Goal: Task Accomplishment & Management: Manage account settings

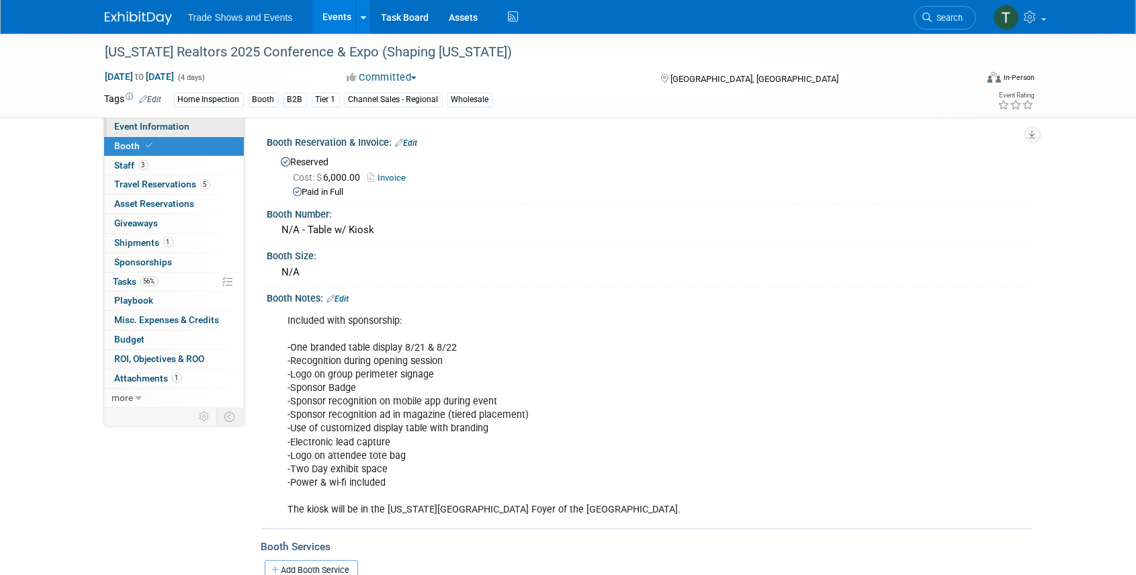
click at [154, 128] on span "Event Information" at bounding box center [152, 126] width 75 height 11
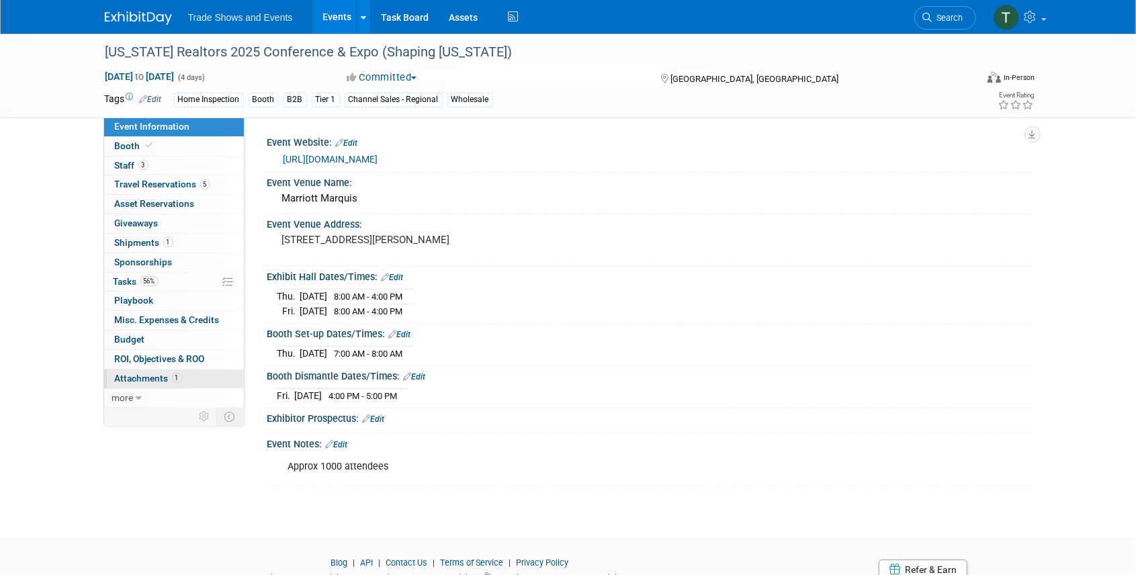
click at [142, 378] on span "Attachments 1" at bounding box center [148, 378] width 67 height 11
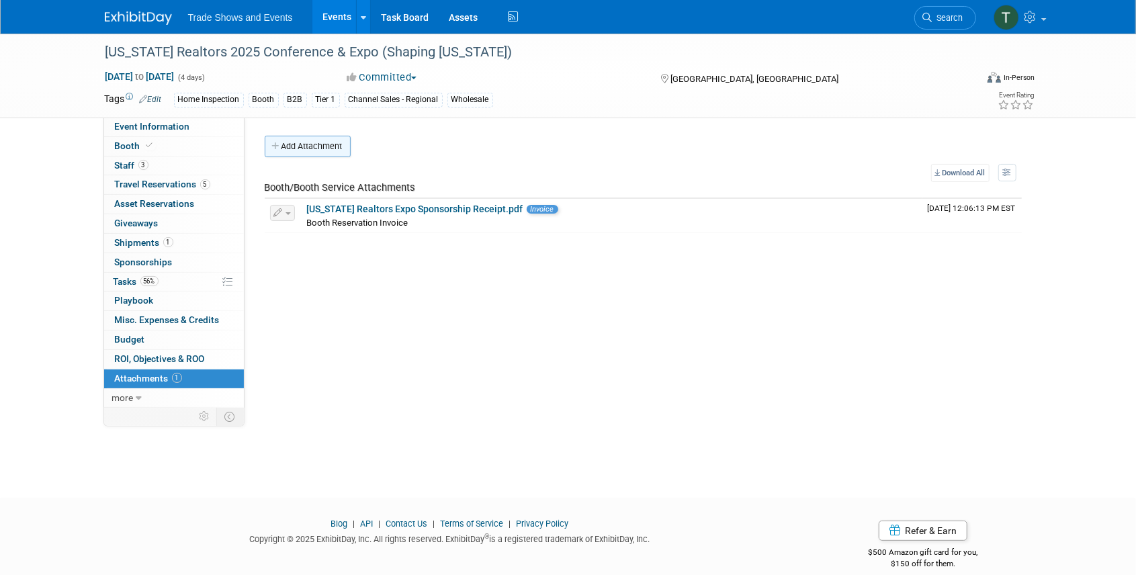
click at [298, 148] on button "Add Attachment" at bounding box center [308, 146] width 86 height 21
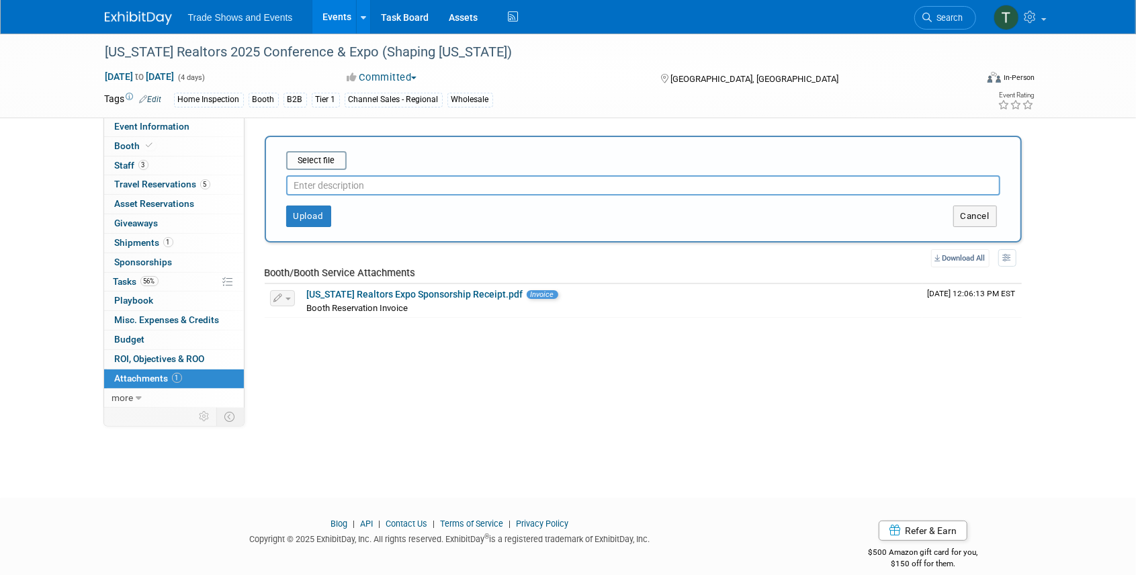
click at [325, 180] on input "text" at bounding box center [643, 185] width 714 height 20
click at [333, 161] on input "file" at bounding box center [265, 161] width 160 height 16
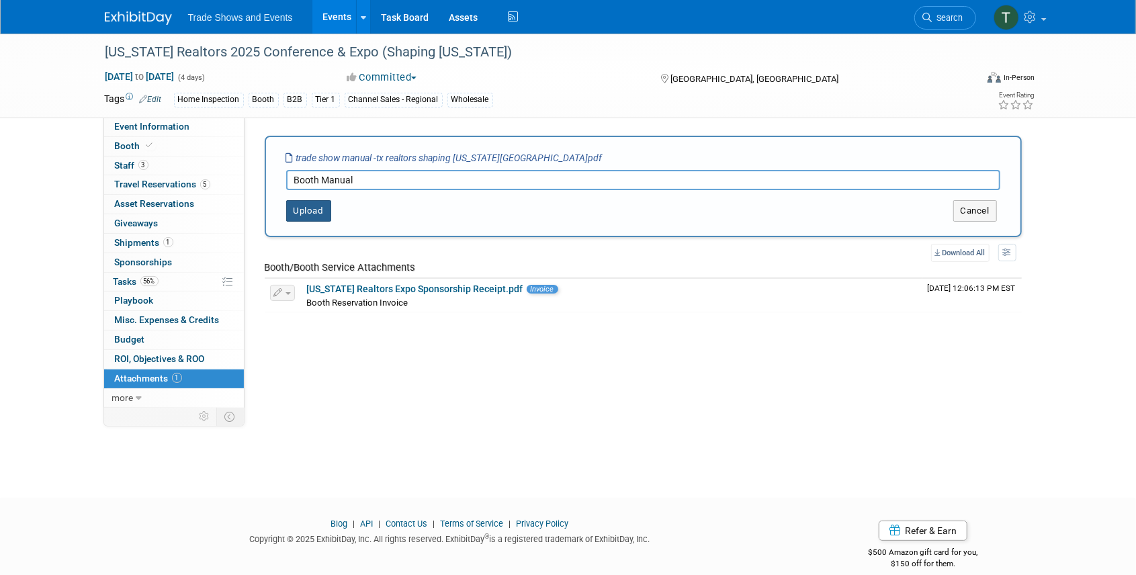
click at [308, 210] on button "Upload" at bounding box center [308, 210] width 45 height 21
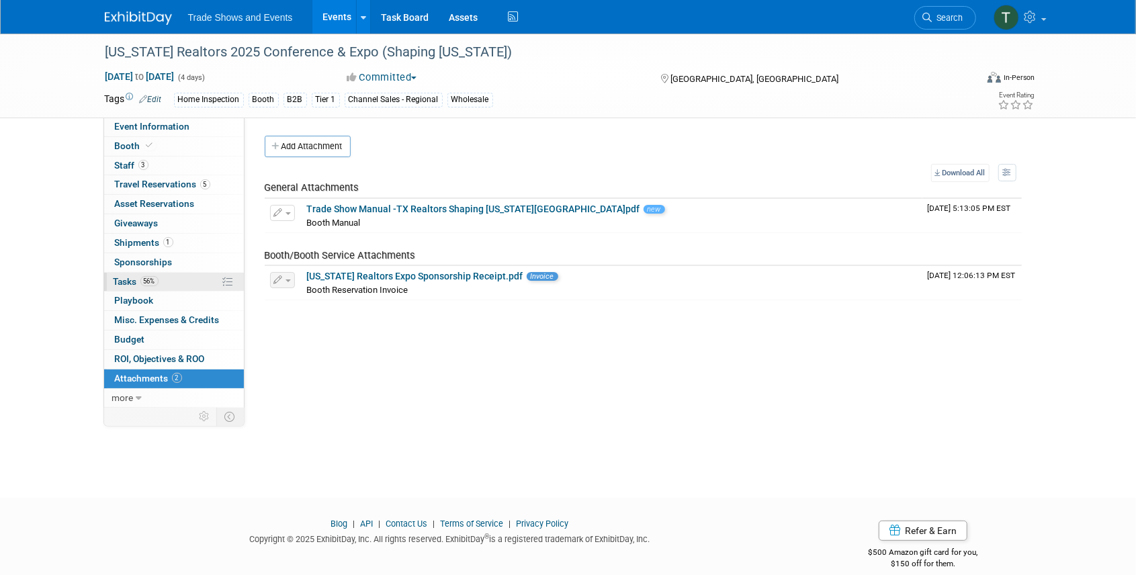
click at [126, 277] on span "Tasks 56%" at bounding box center [136, 281] width 45 height 11
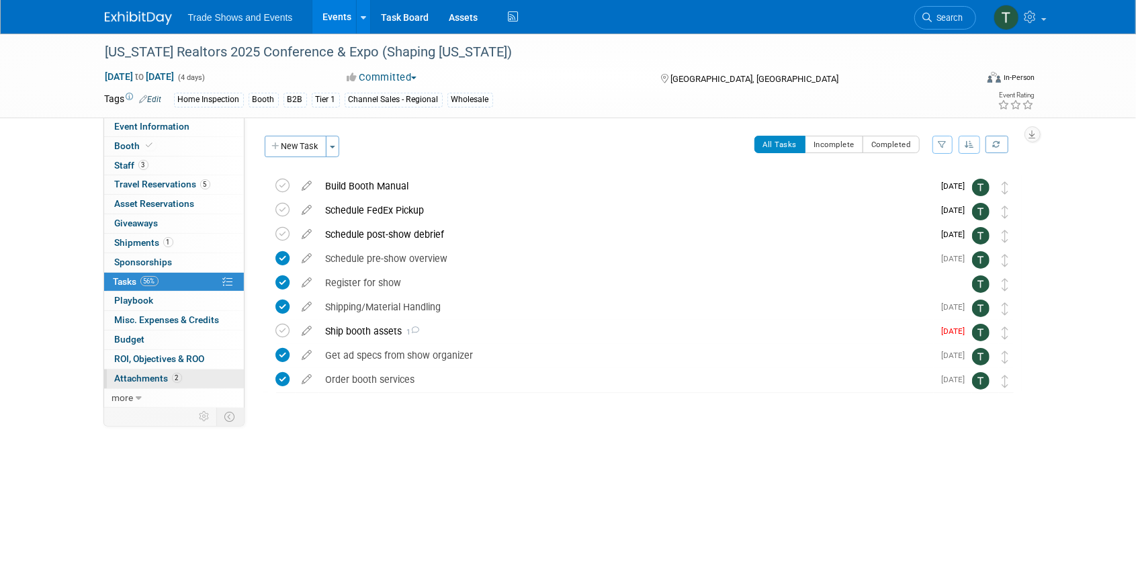
click at [142, 374] on span "Attachments 2" at bounding box center [148, 378] width 67 height 11
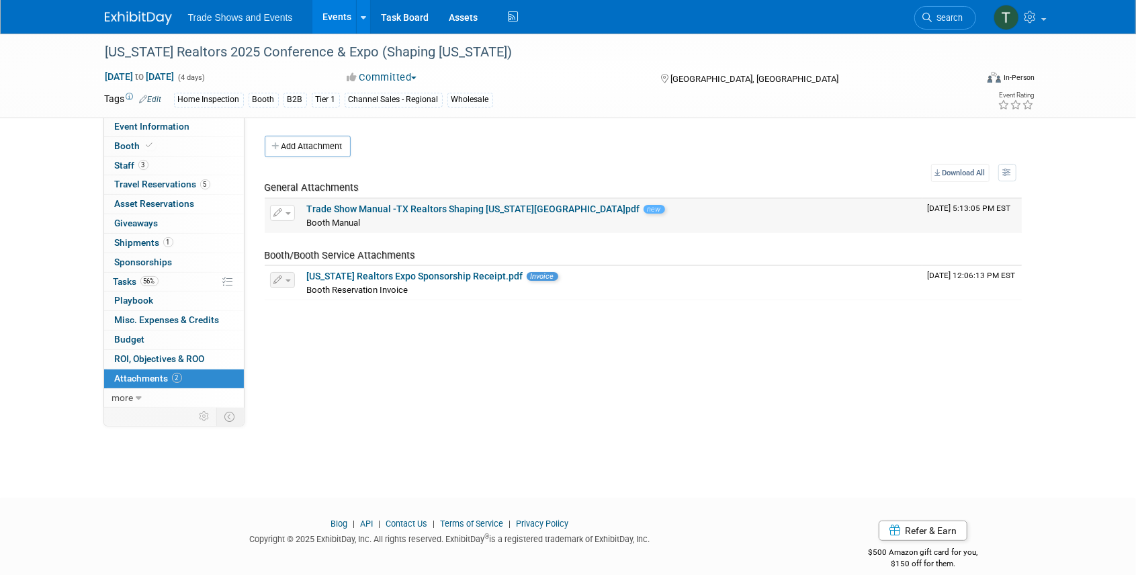
click at [289, 212] on span "button" at bounding box center [288, 213] width 5 height 3
click at [331, 279] on button "Delete Attachment" at bounding box center [329, 282] width 105 height 18
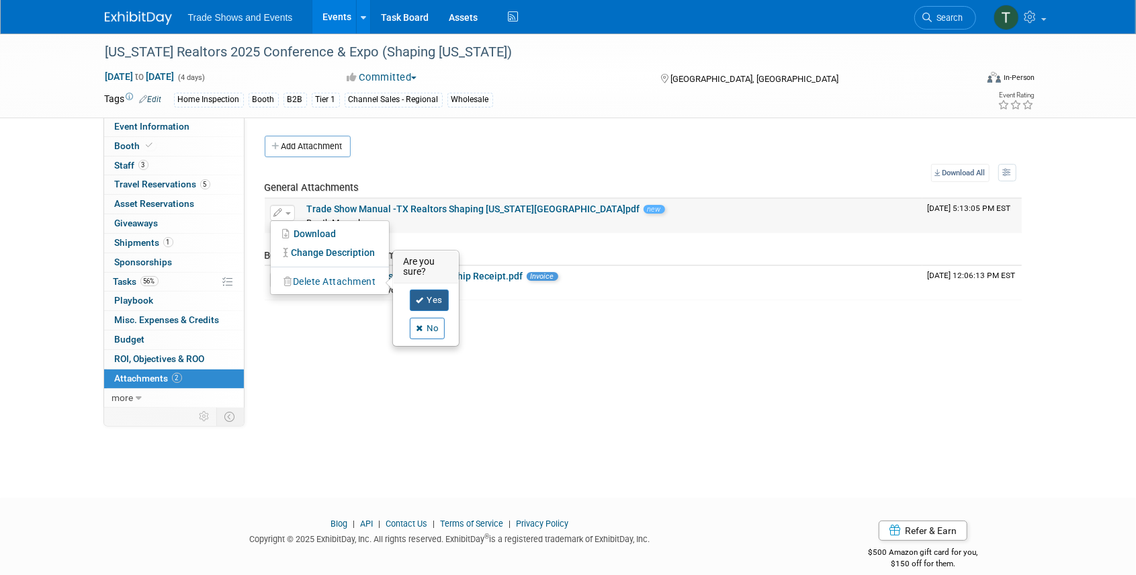
click at [429, 292] on link "Yes" at bounding box center [429, 300] width 39 height 21
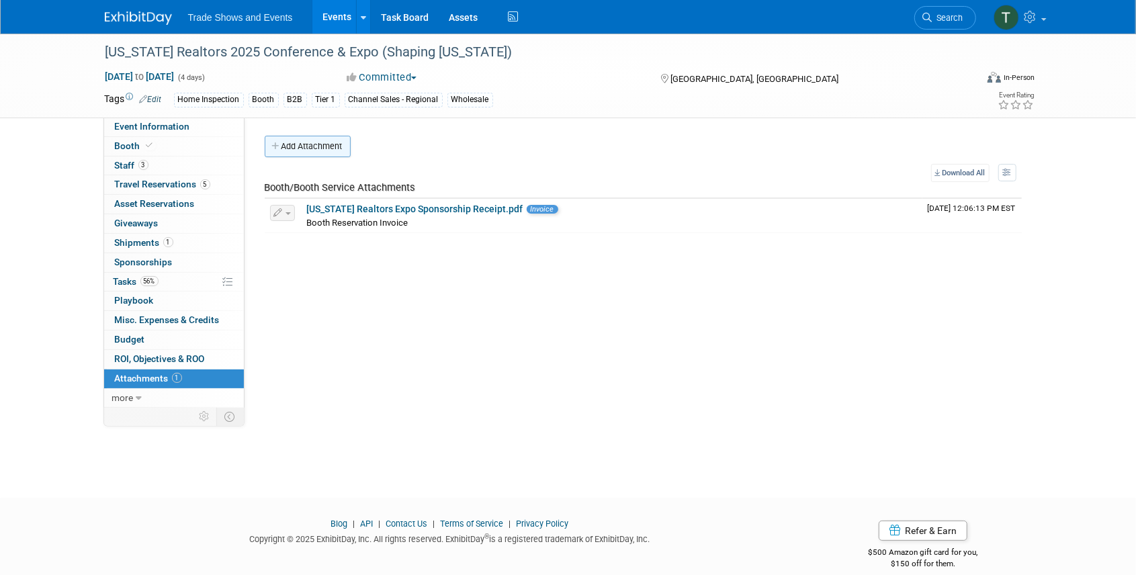
click at [322, 148] on button "Add Attachment" at bounding box center [308, 146] width 86 height 21
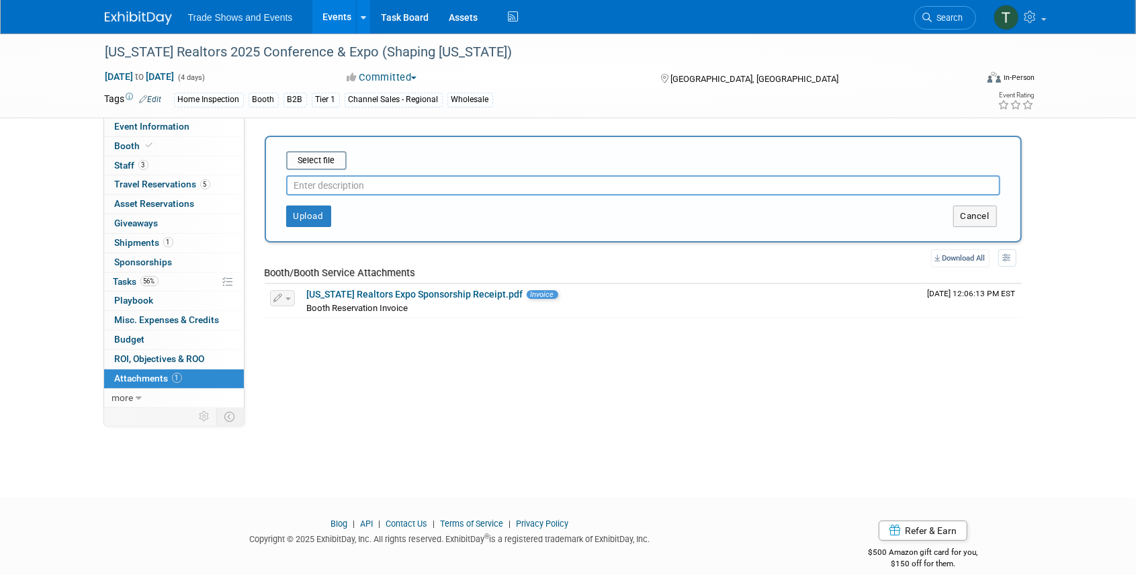
click at [327, 190] on input "text" at bounding box center [643, 185] width 714 height 20
click at [321, 168] on input "file" at bounding box center [265, 161] width 160 height 16
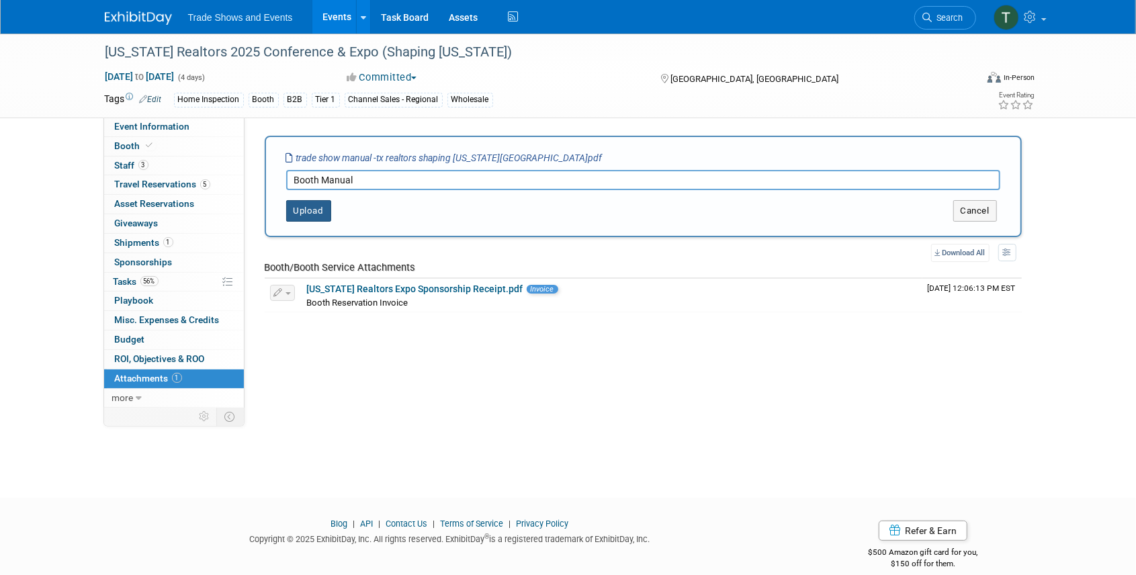
click at [311, 216] on button "Upload" at bounding box center [308, 210] width 45 height 21
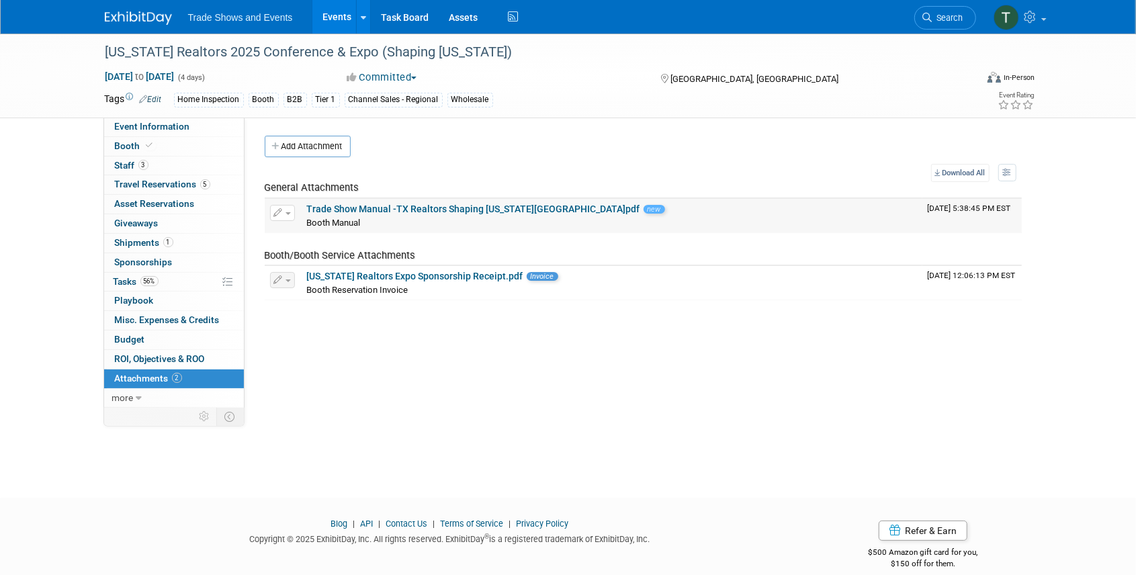
click at [282, 214] on button "button" at bounding box center [282, 213] width 25 height 16
click at [307, 282] on button "Delete Attachment" at bounding box center [329, 282] width 105 height 18
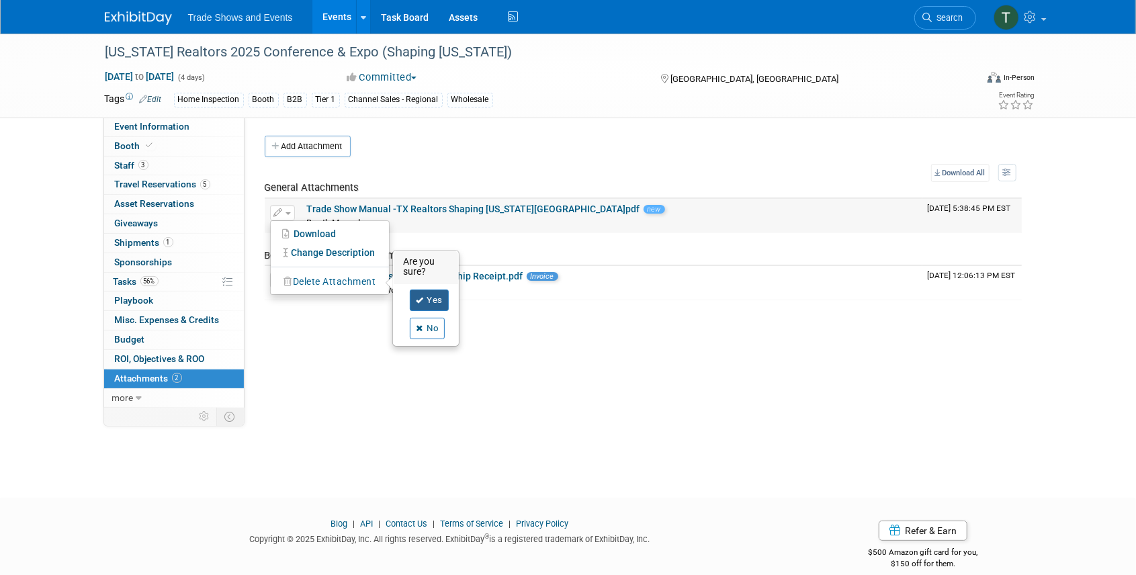
click at [427, 299] on link "Yes" at bounding box center [429, 300] width 39 height 21
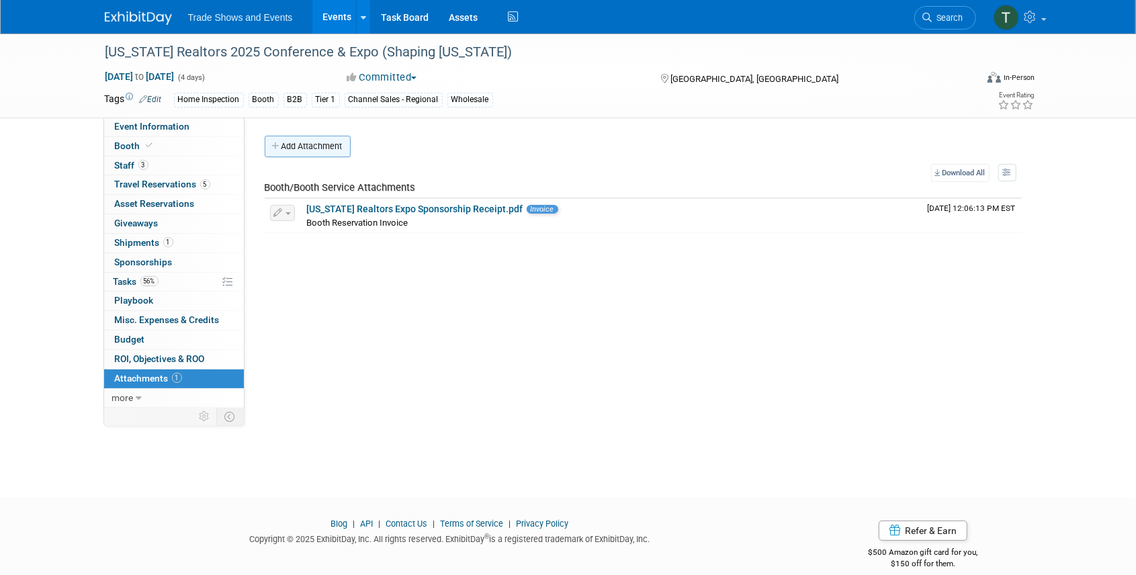
click at [302, 142] on button "Add Attachment" at bounding box center [308, 146] width 86 height 21
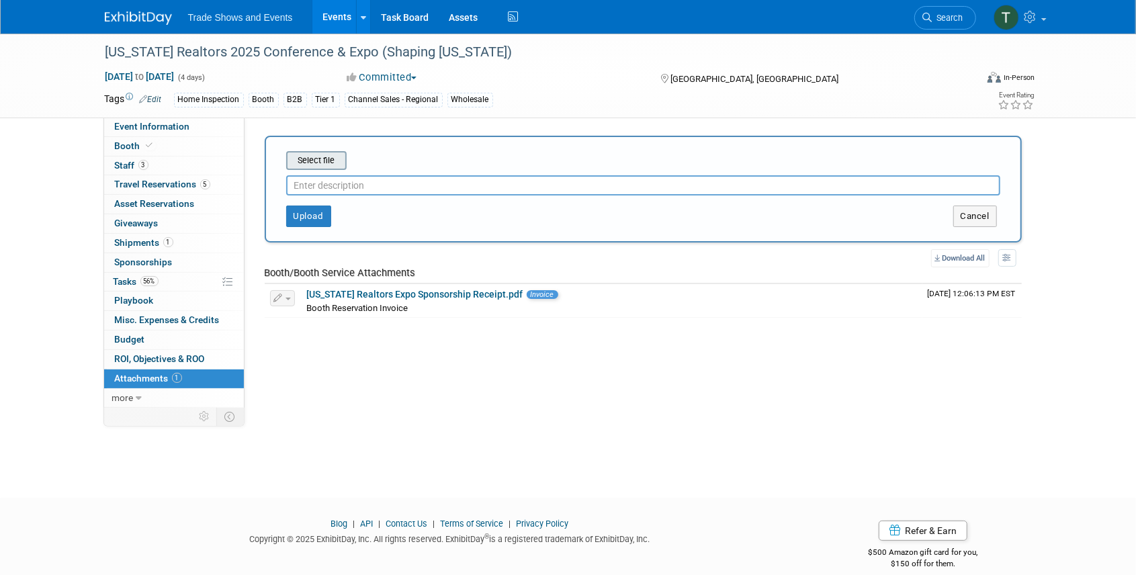
click at [319, 159] on input "file" at bounding box center [265, 161] width 160 height 16
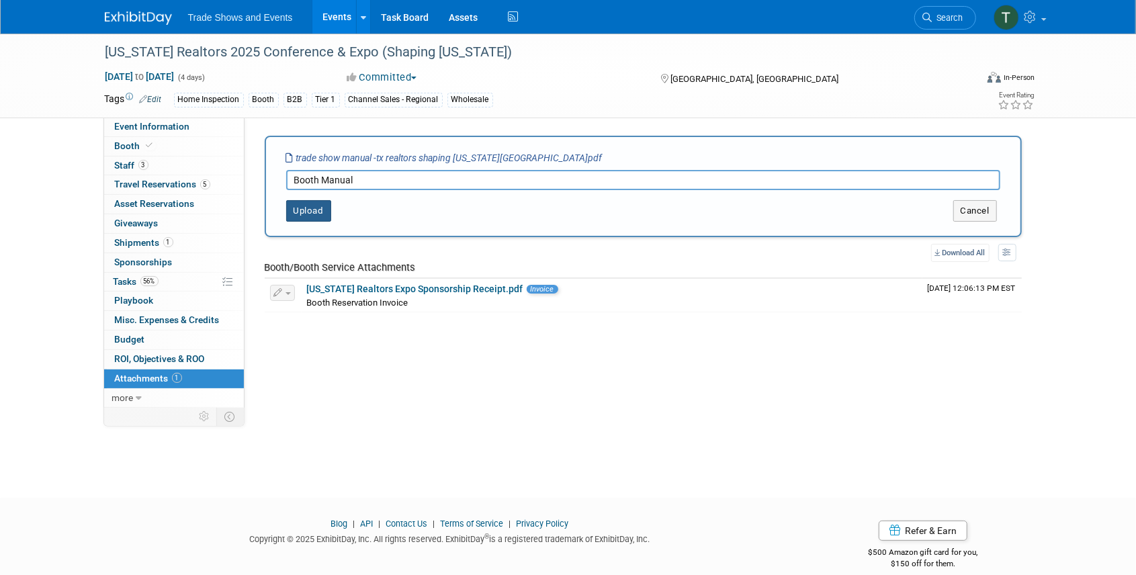
type input "Booth Manual"
click at [310, 212] on button "Upload" at bounding box center [308, 210] width 45 height 21
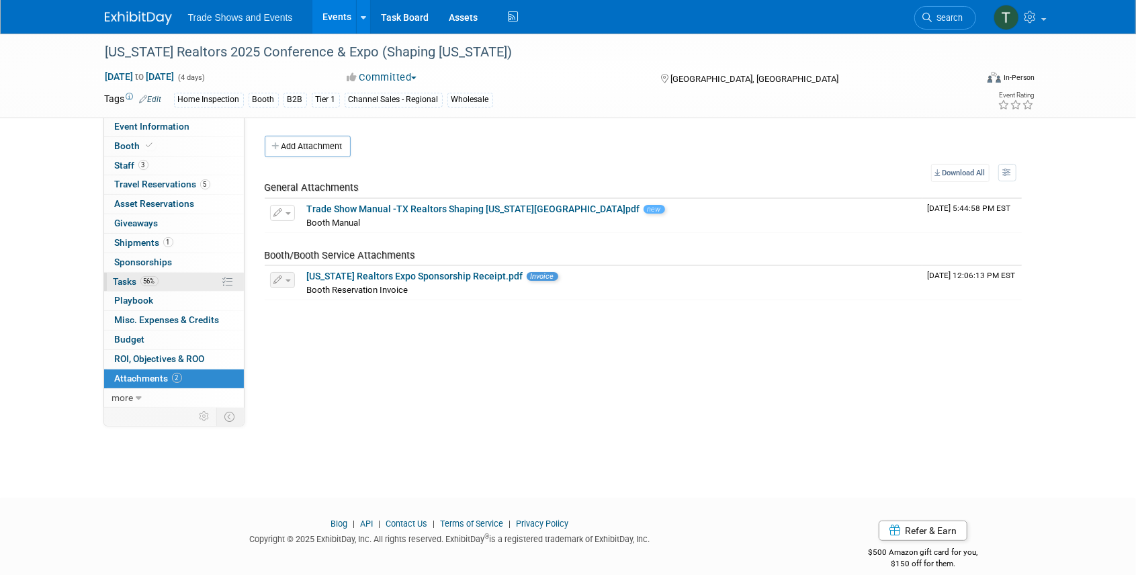
click at [122, 283] on span "Tasks 56%" at bounding box center [136, 281] width 45 height 11
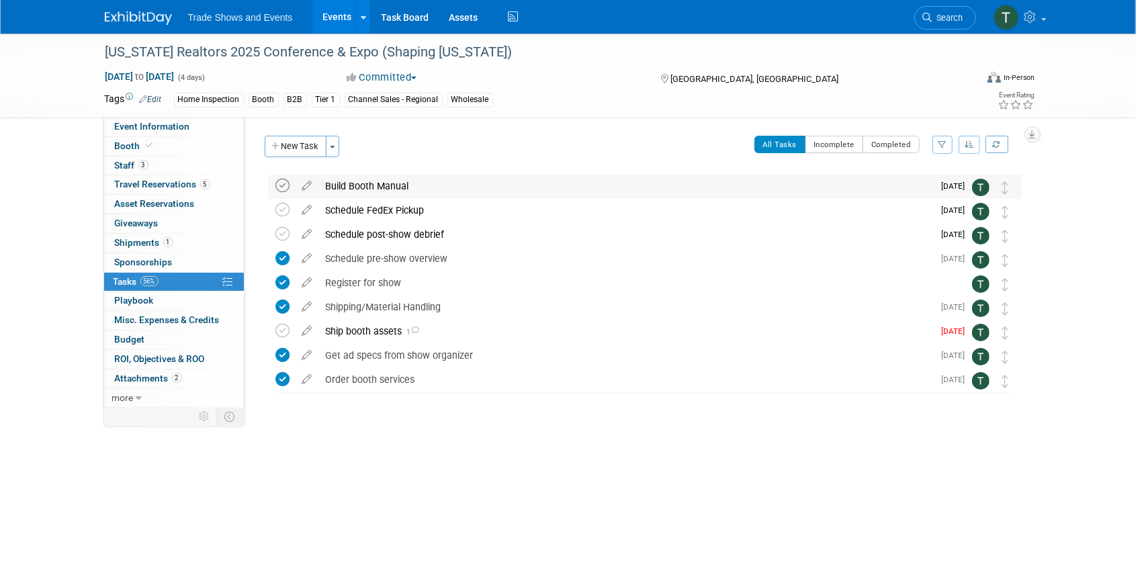
click at [281, 185] on icon at bounding box center [283, 186] width 14 height 14
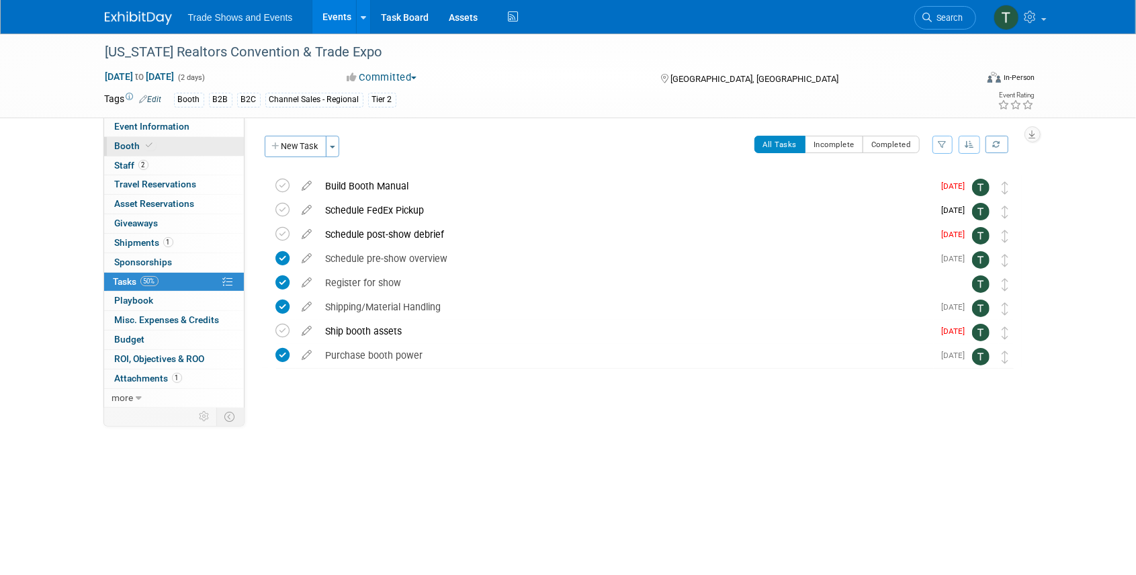
click at [134, 148] on span "Booth" at bounding box center [135, 145] width 41 height 11
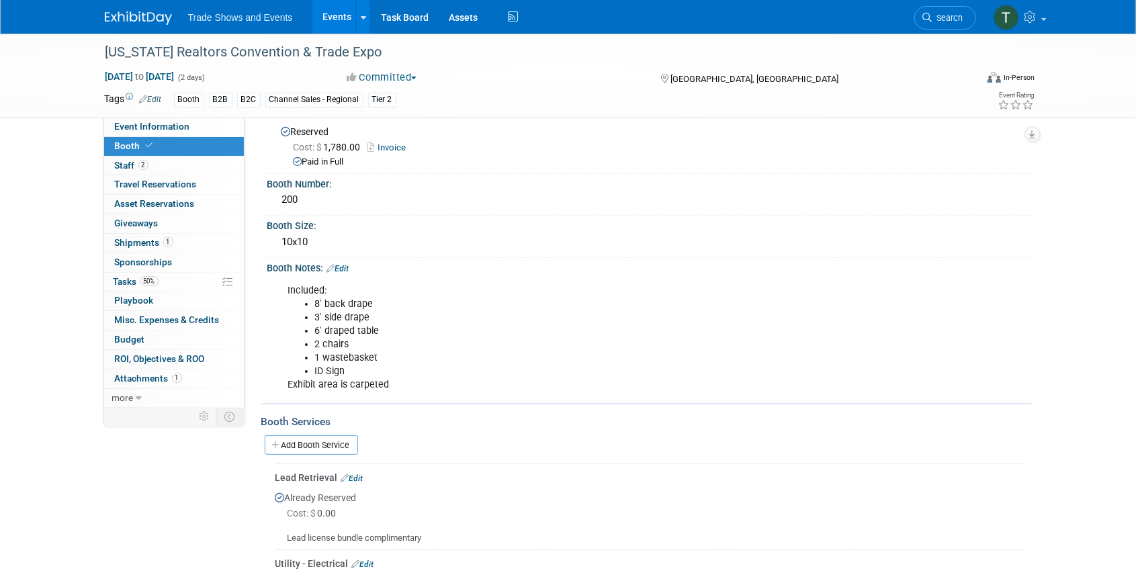
scroll to position [128, 0]
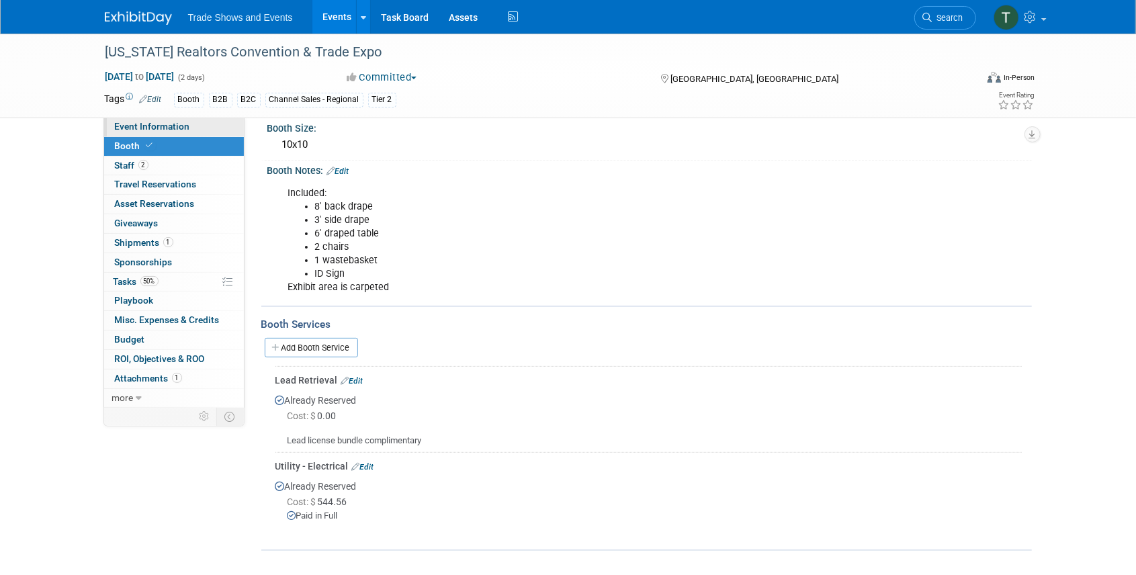
click at [169, 128] on span "Event Information" at bounding box center [152, 126] width 75 height 11
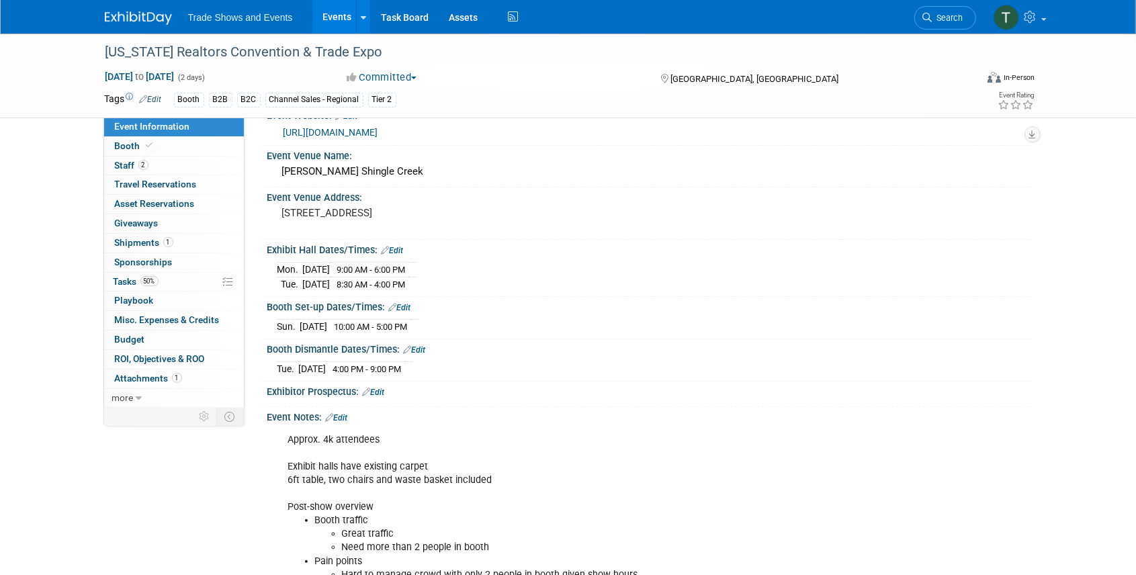
scroll to position [9, 0]
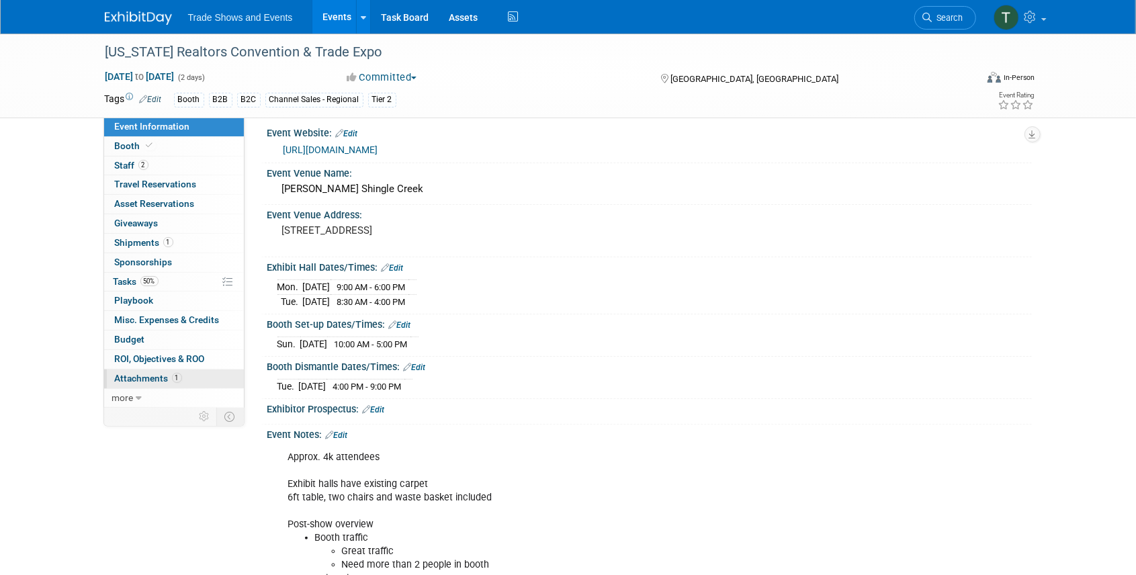
click at [189, 376] on link "1 Attachments 1" at bounding box center [174, 379] width 140 height 19
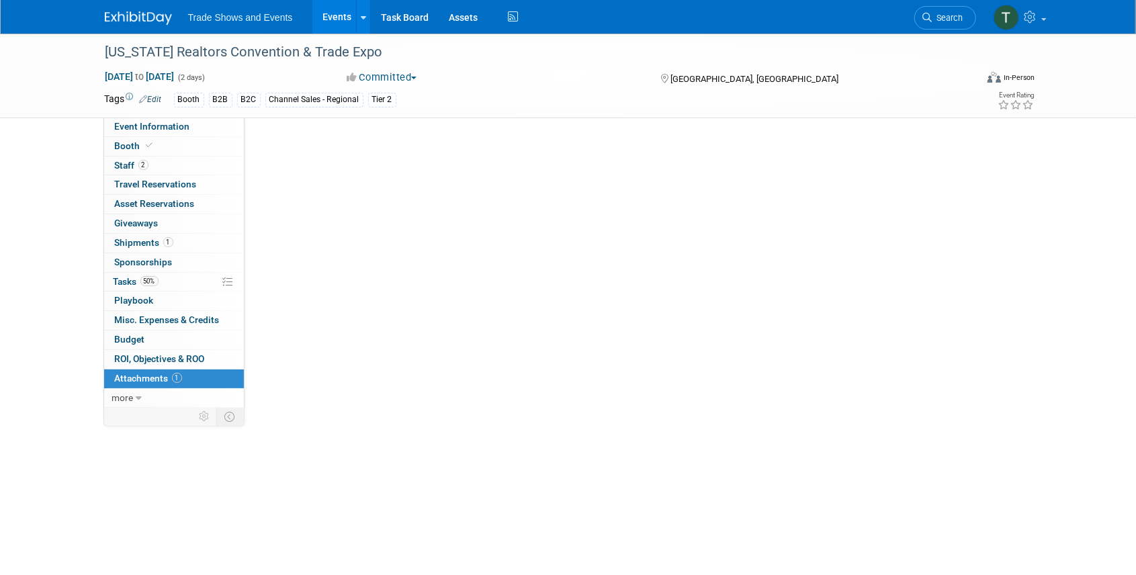
scroll to position [0, 0]
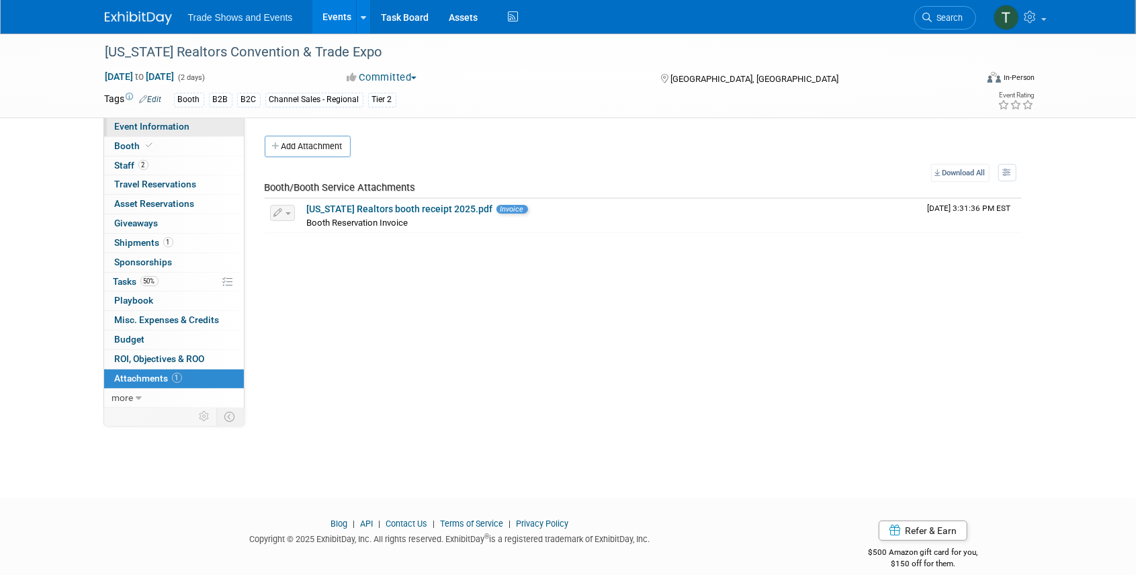
click at [164, 124] on span "Event Information" at bounding box center [152, 126] width 75 height 11
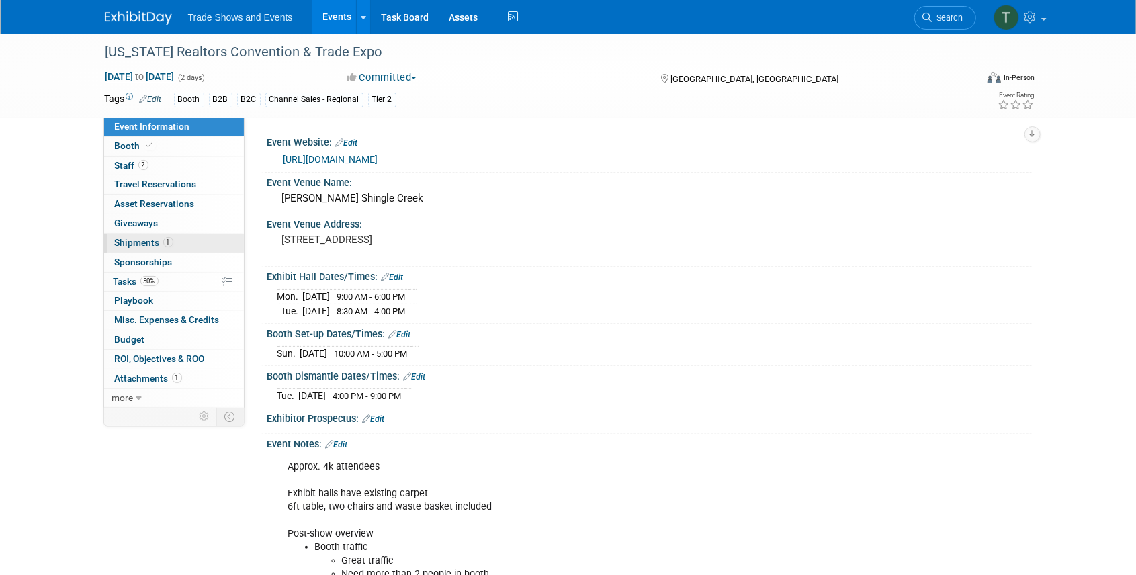
click at [138, 243] on span "Shipments 1" at bounding box center [144, 242] width 58 height 11
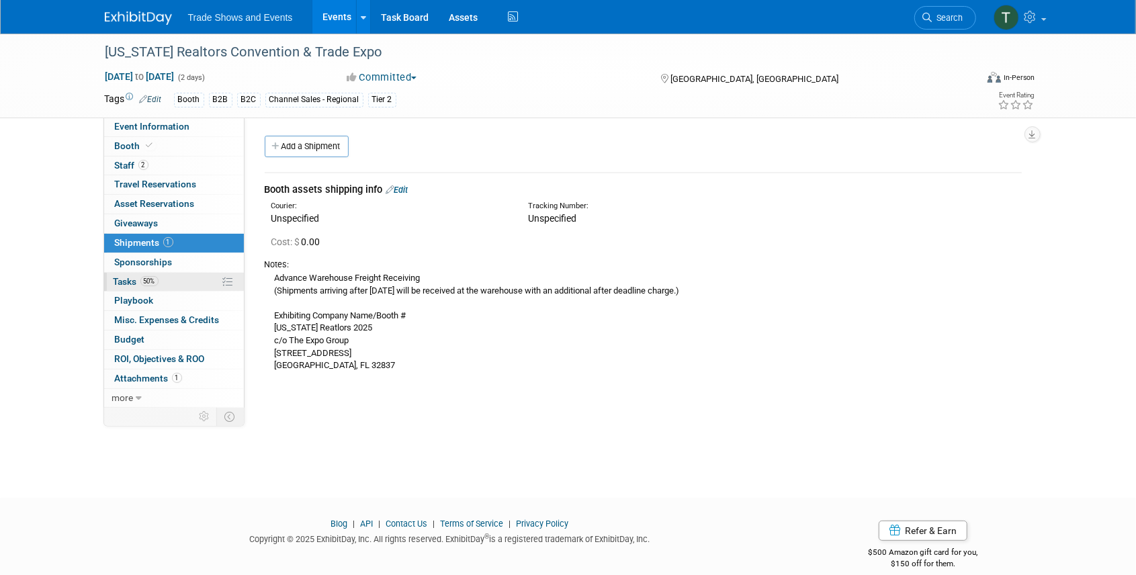
click at [130, 279] on span "Tasks 50%" at bounding box center [136, 281] width 45 height 11
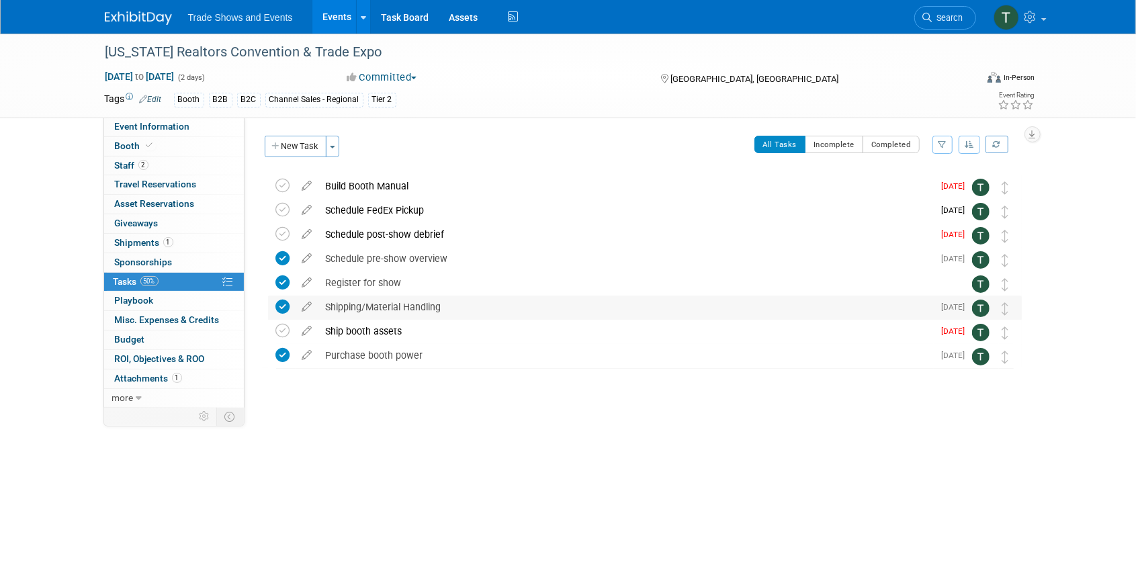
click at [364, 307] on div "Shipping/Material Handling" at bounding box center [626, 307] width 615 height 23
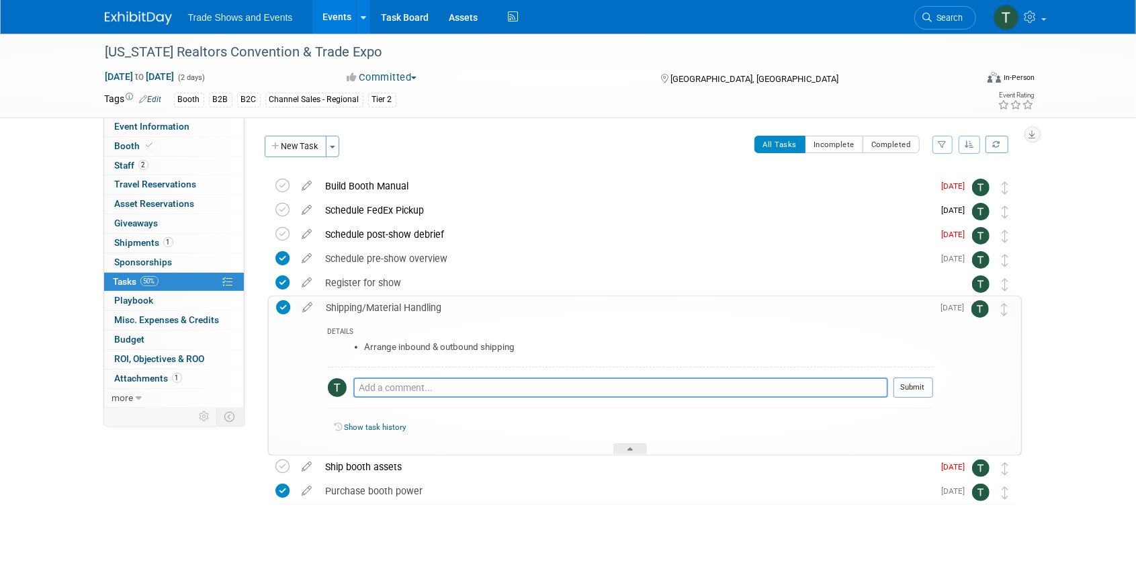
click at [365, 307] on div "Shipping/Material Handling" at bounding box center [626, 307] width 613 height 23
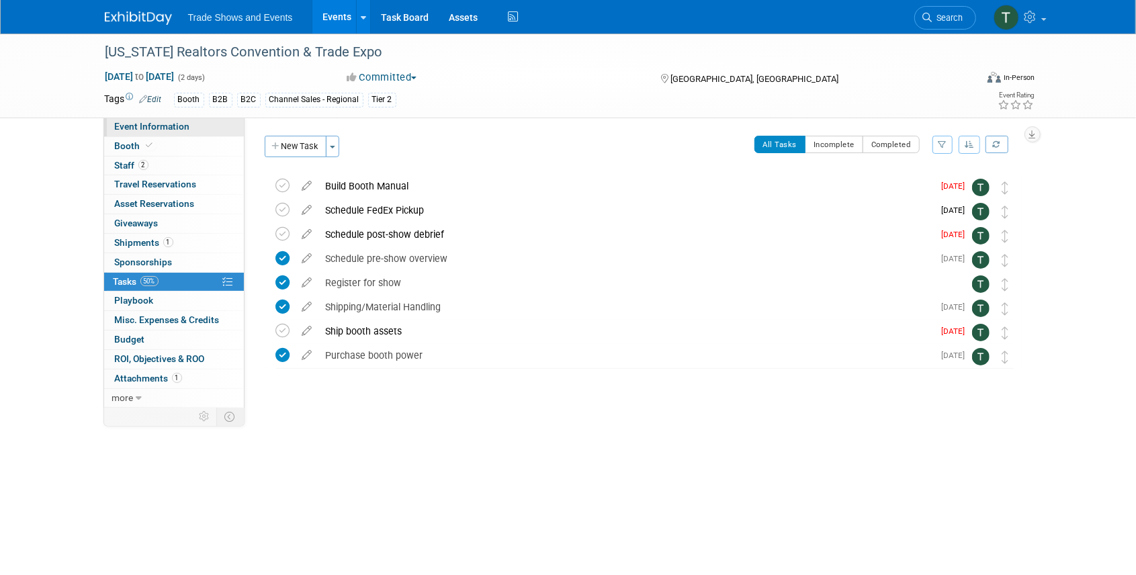
click at [157, 126] on span "Event Information" at bounding box center [152, 126] width 75 height 11
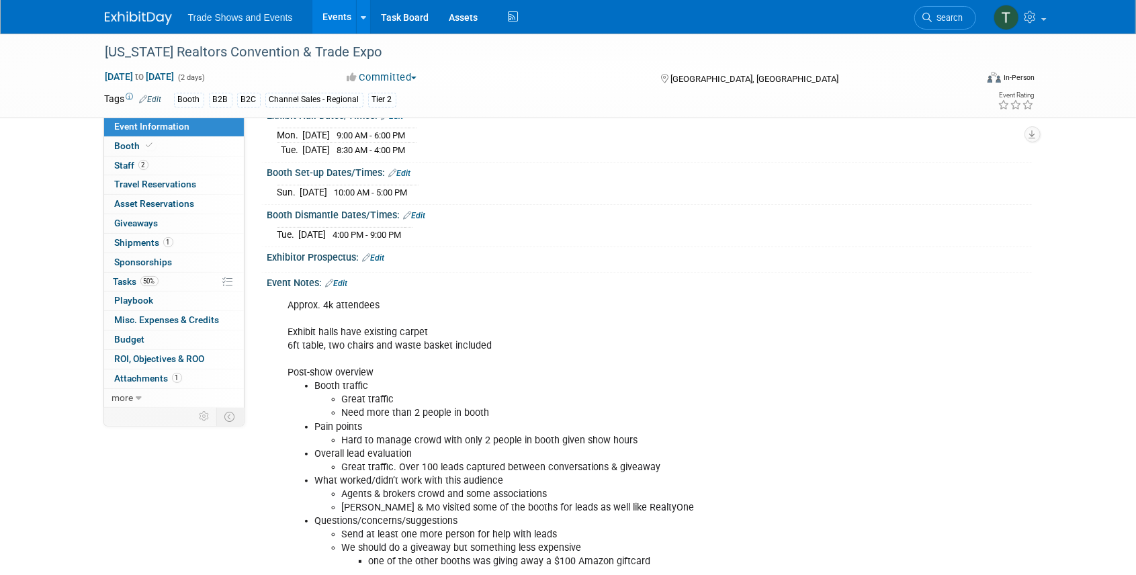
scroll to position [189, 0]
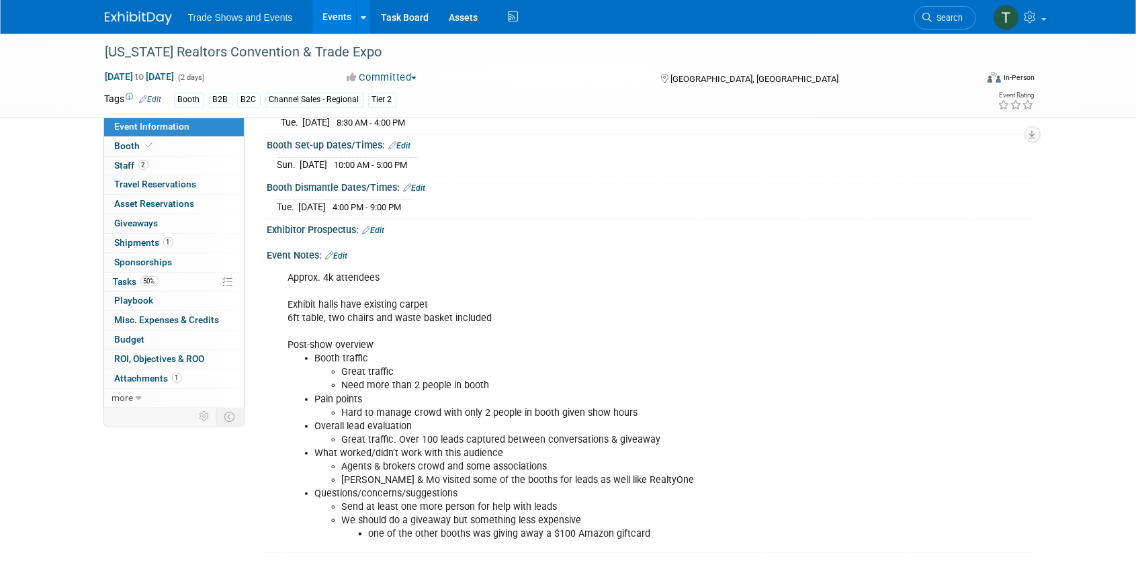
click at [345, 251] on link "Edit" at bounding box center [337, 255] width 22 height 9
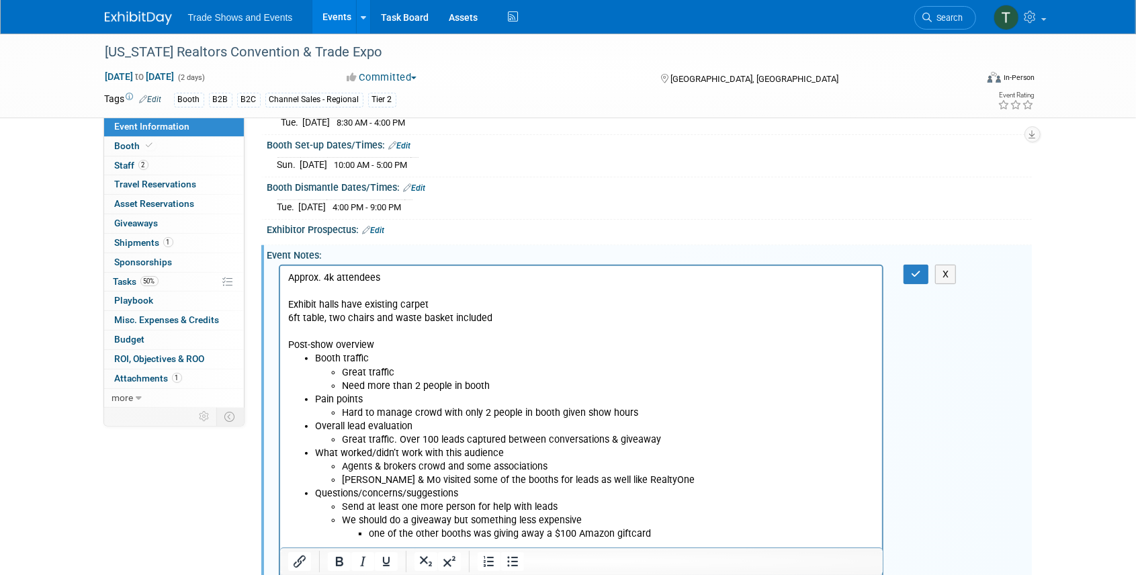
scroll to position [0, 0]
click at [914, 269] on icon "button" at bounding box center [916, 273] width 10 height 9
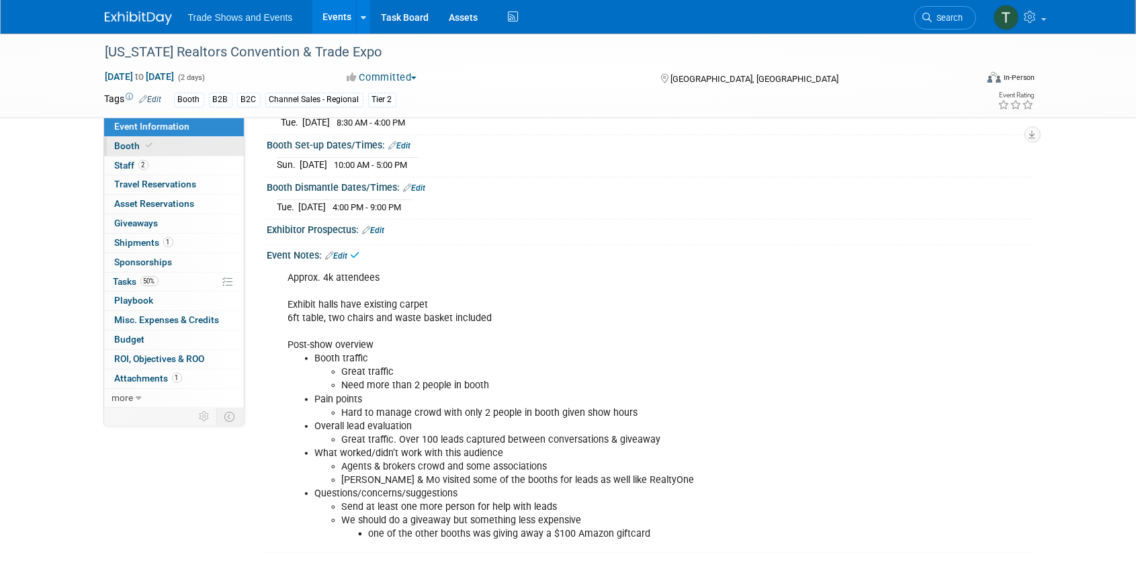
click at [160, 149] on link "Booth" at bounding box center [174, 146] width 140 height 19
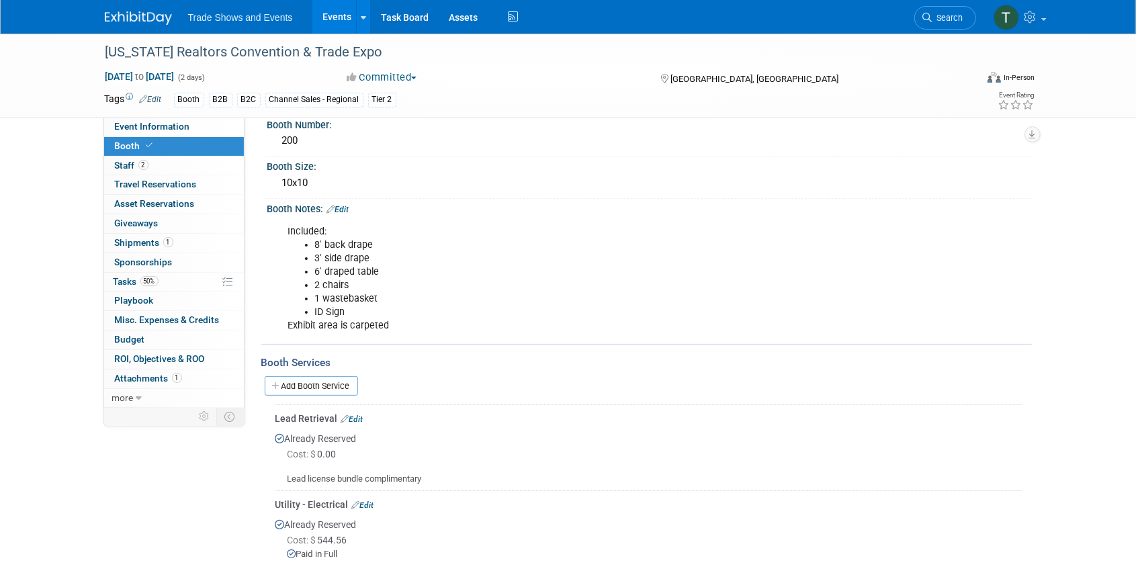
scroll to position [128, 0]
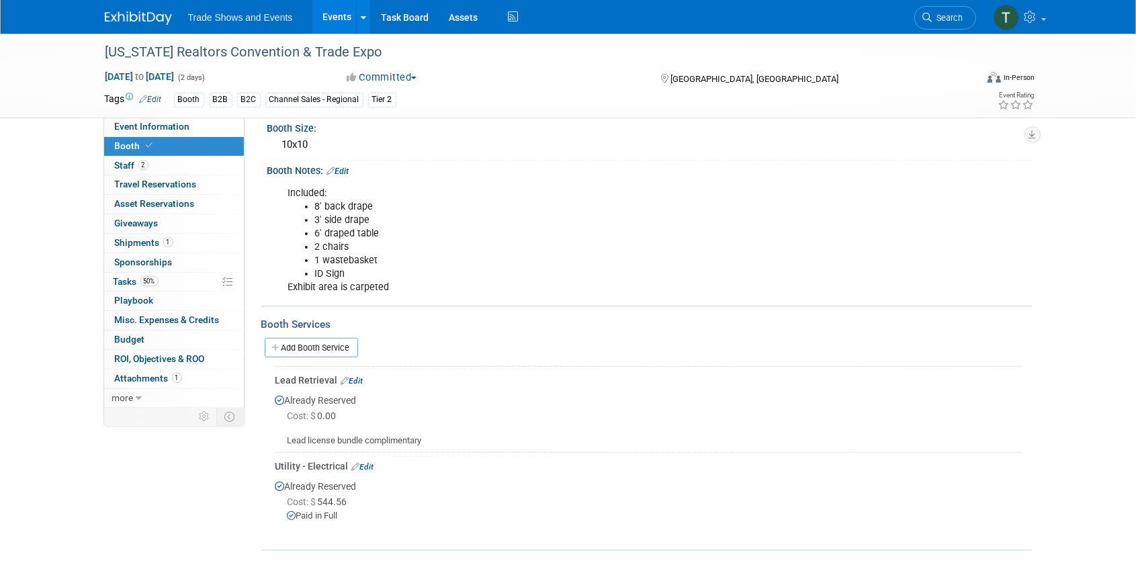
click at [353, 379] on link "Edit" at bounding box center [352, 380] width 22 height 9
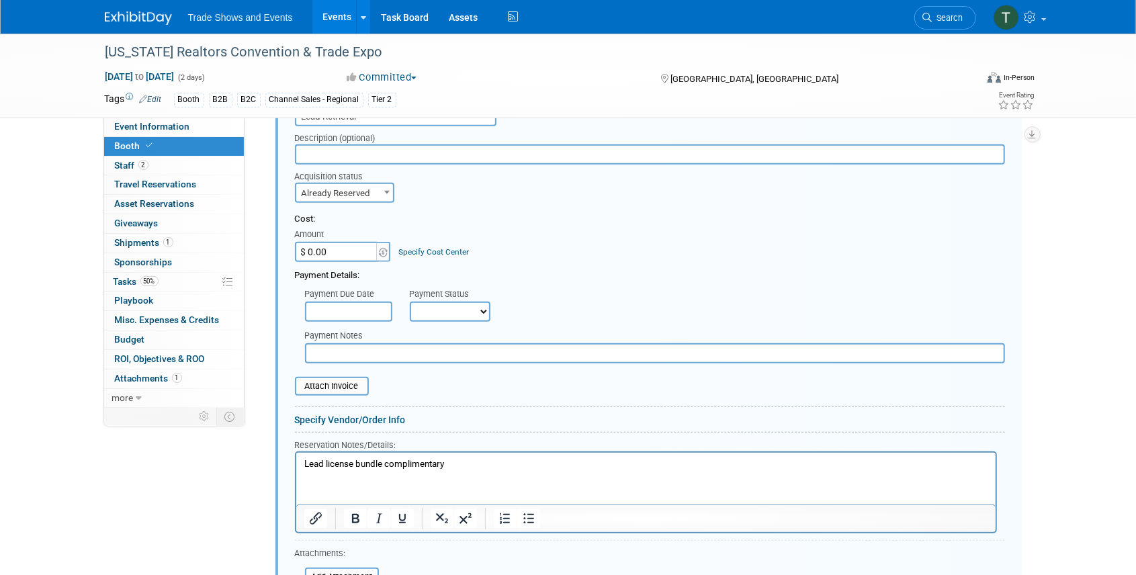
scroll to position [384, 0]
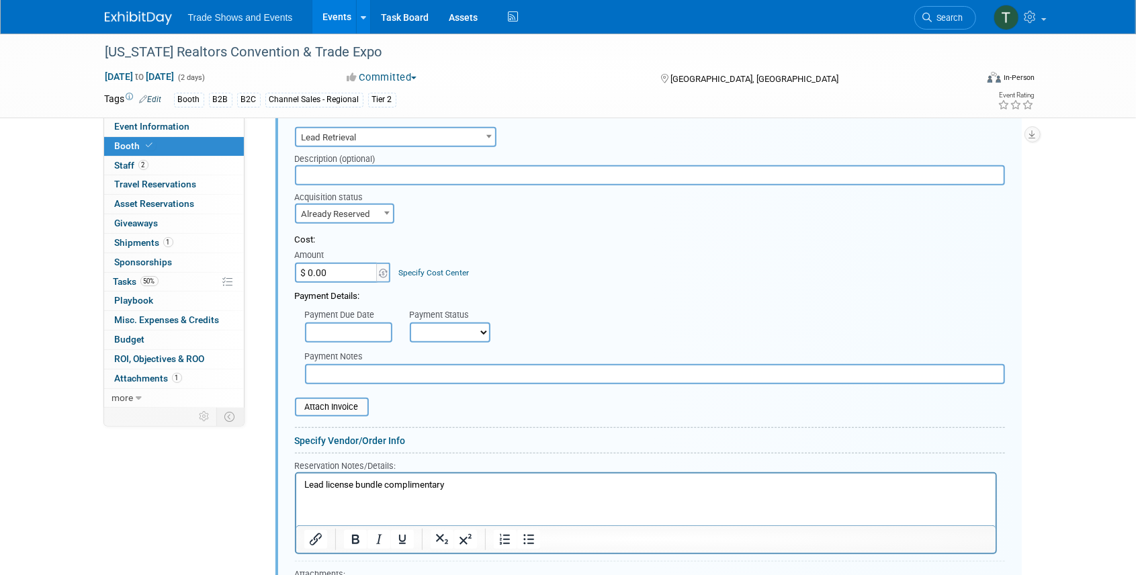
click at [454, 485] on p "Lead license bundle complimentary" at bounding box center [646, 485] width 684 height 13
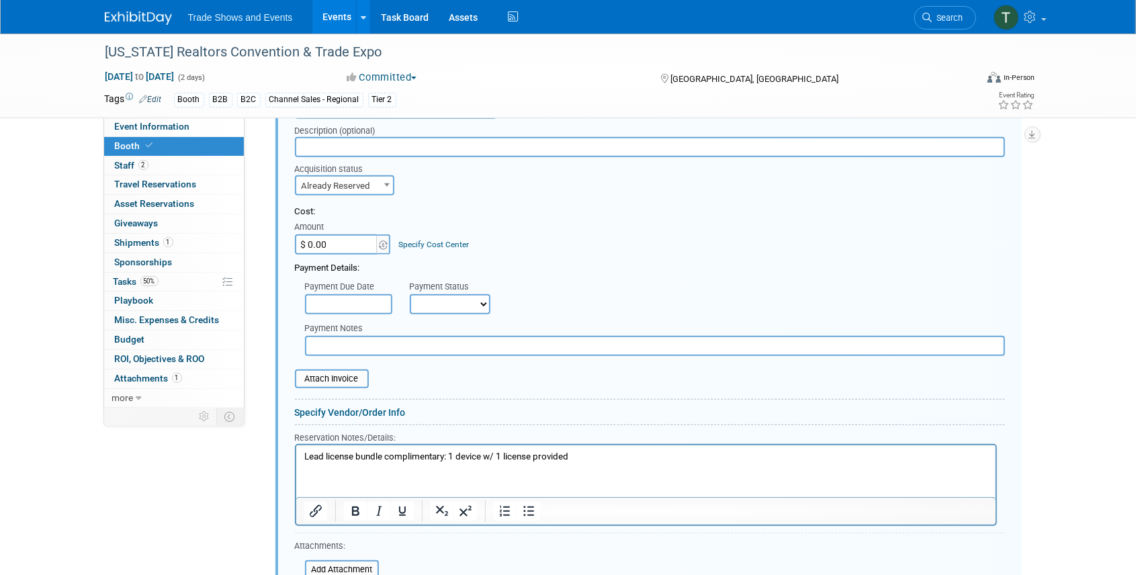
scroll to position [474, 0]
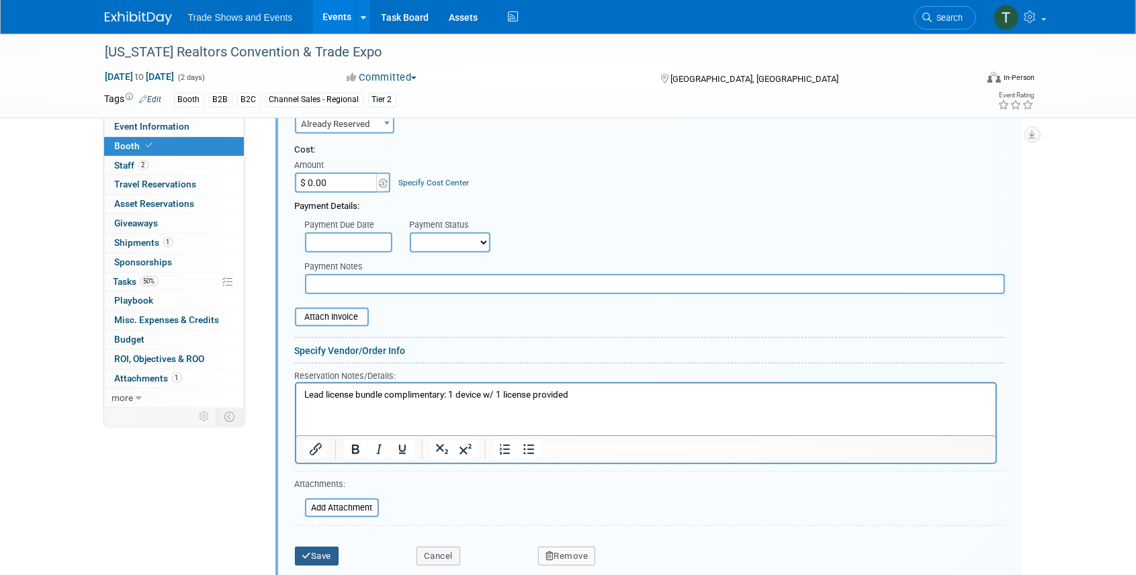
click at [318, 556] on button "Save" at bounding box center [317, 556] width 44 height 19
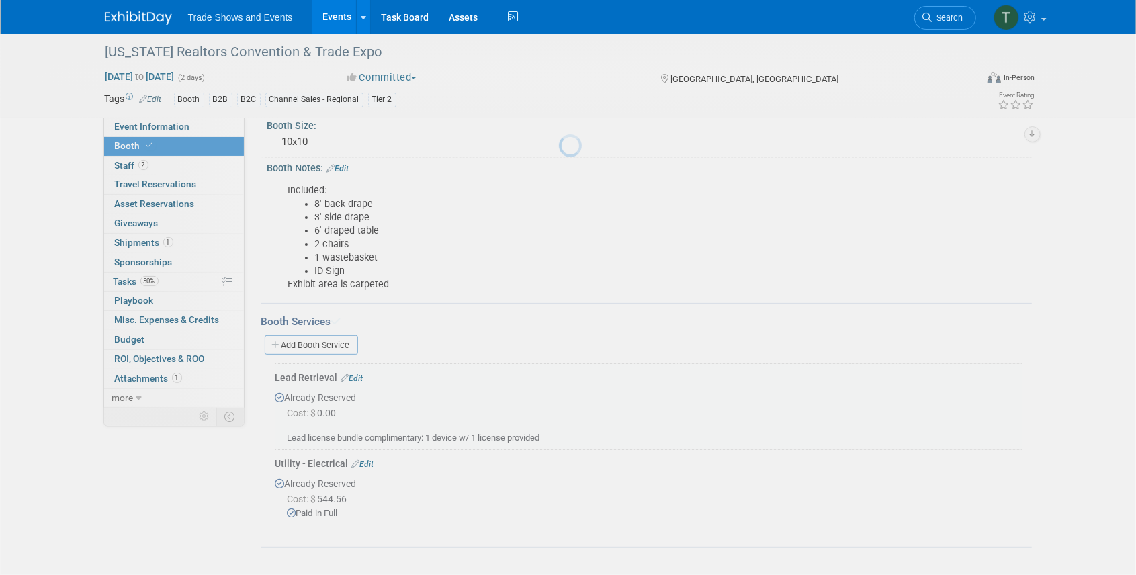
scroll to position [128, 0]
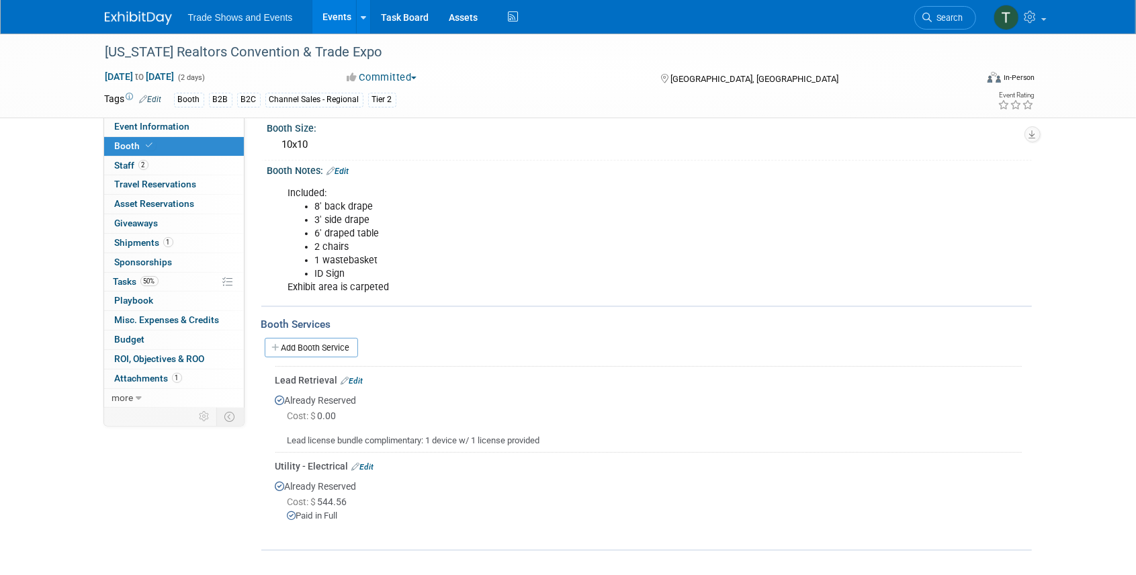
click at [341, 167] on link "Edit" at bounding box center [338, 171] width 22 height 9
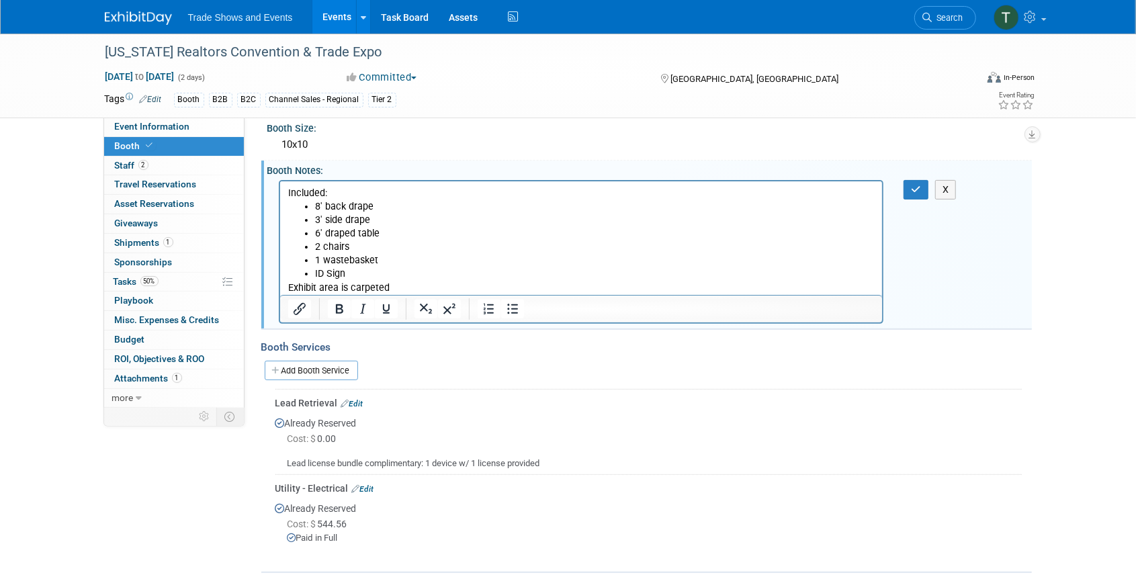
scroll to position [0, 0]
click at [400, 284] on p "Exhibit area is carpeted" at bounding box center [581, 287] width 587 height 13
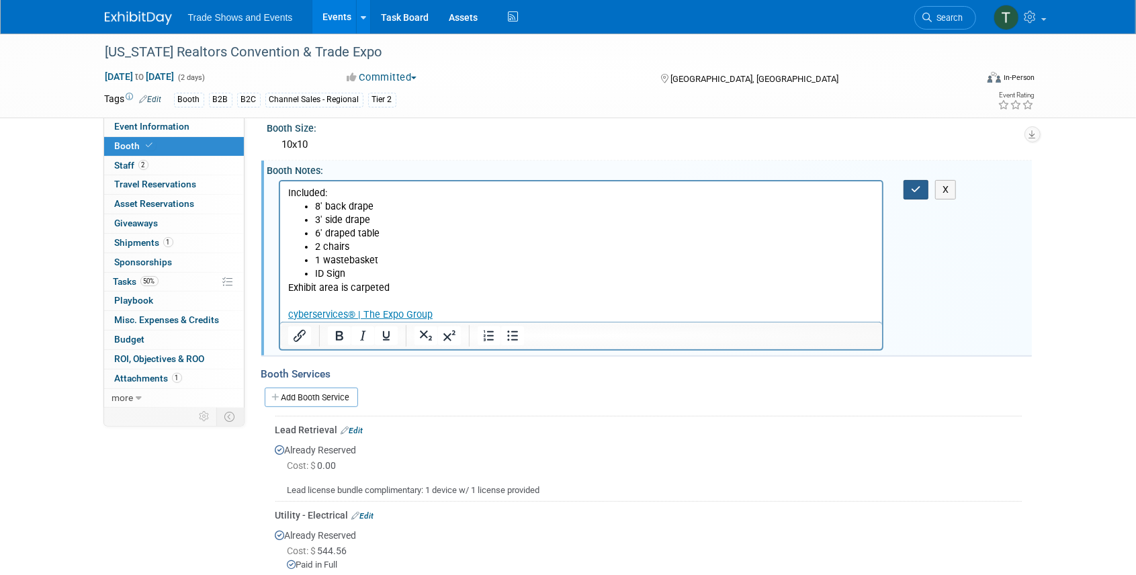
click at [921, 192] on button "button" at bounding box center [916, 189] width 25 height 19
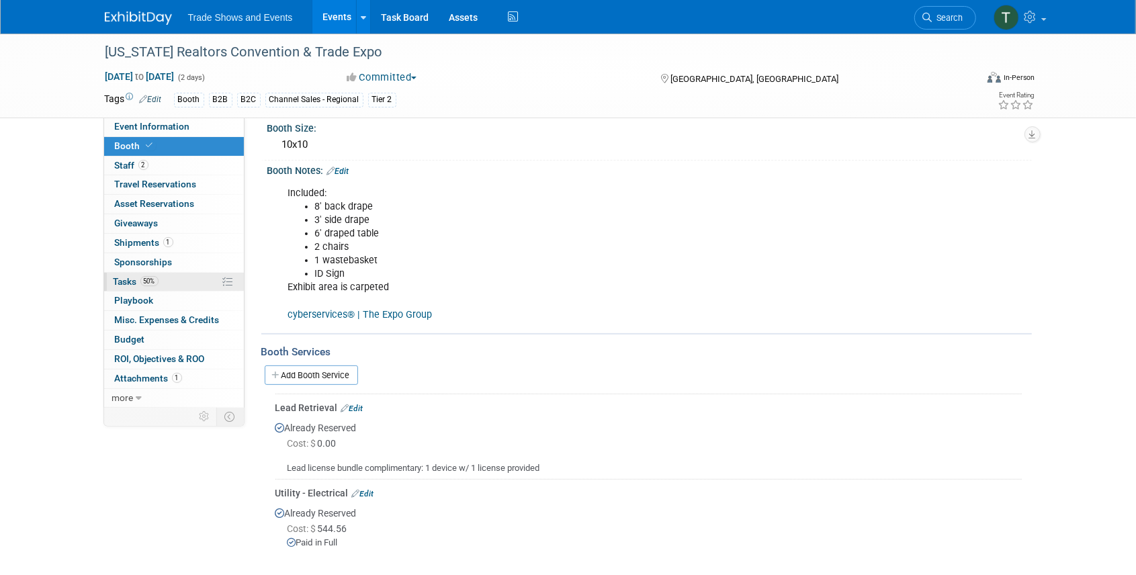
click at [128, 276] on span "Tasks 50%" at bounding box center [136, 281] width 45 height 11
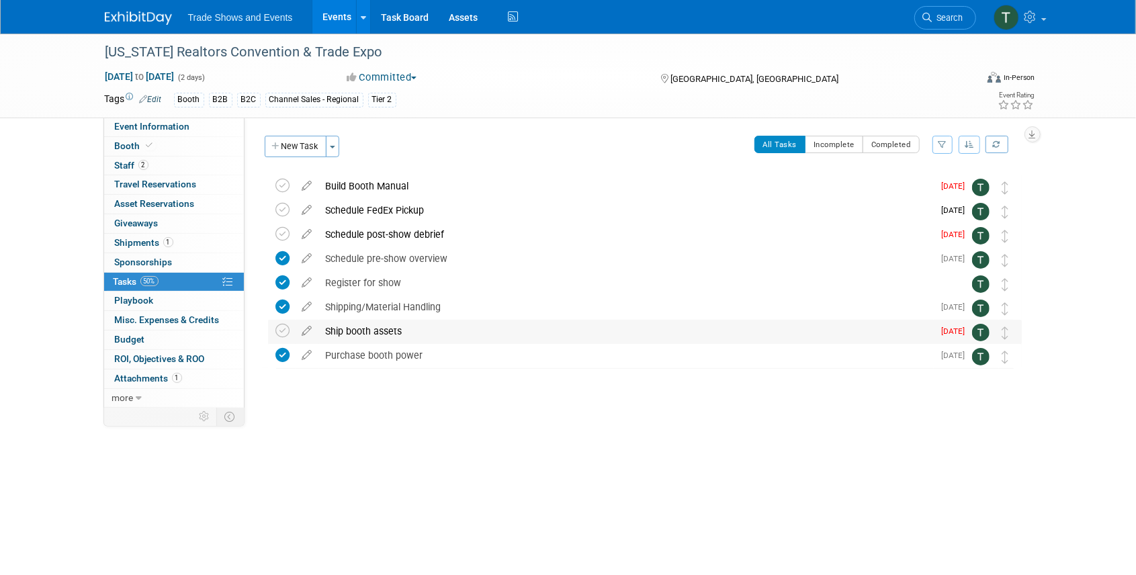
click at [368, 331] on div "Ship booth assets" at bounding box center [626, 331] width 615 height 23
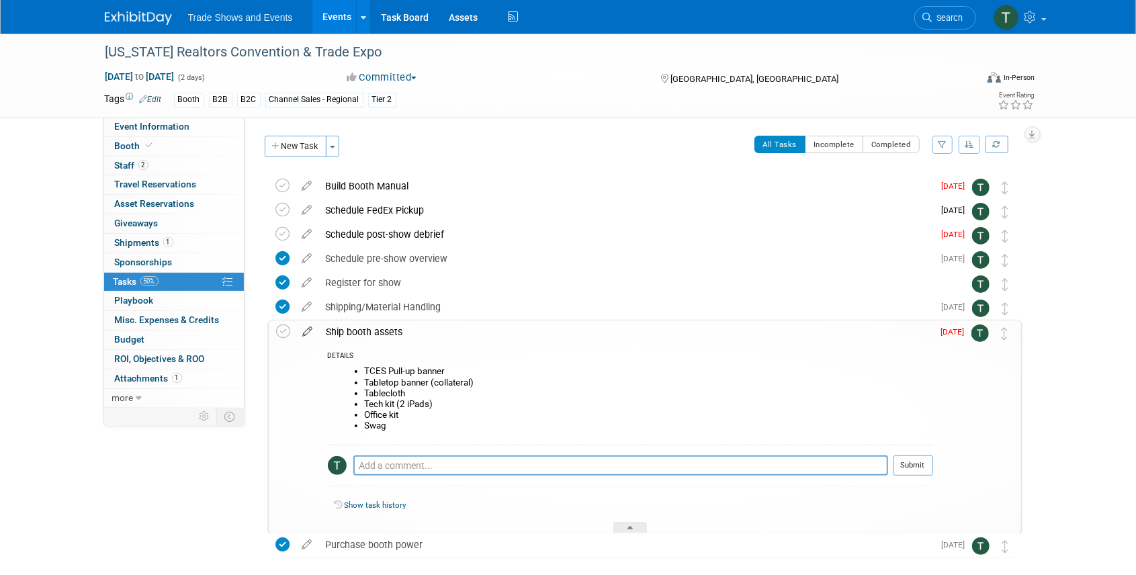
click at [309, 332] on icon at bounding box center [308, 328] width 24 height 17
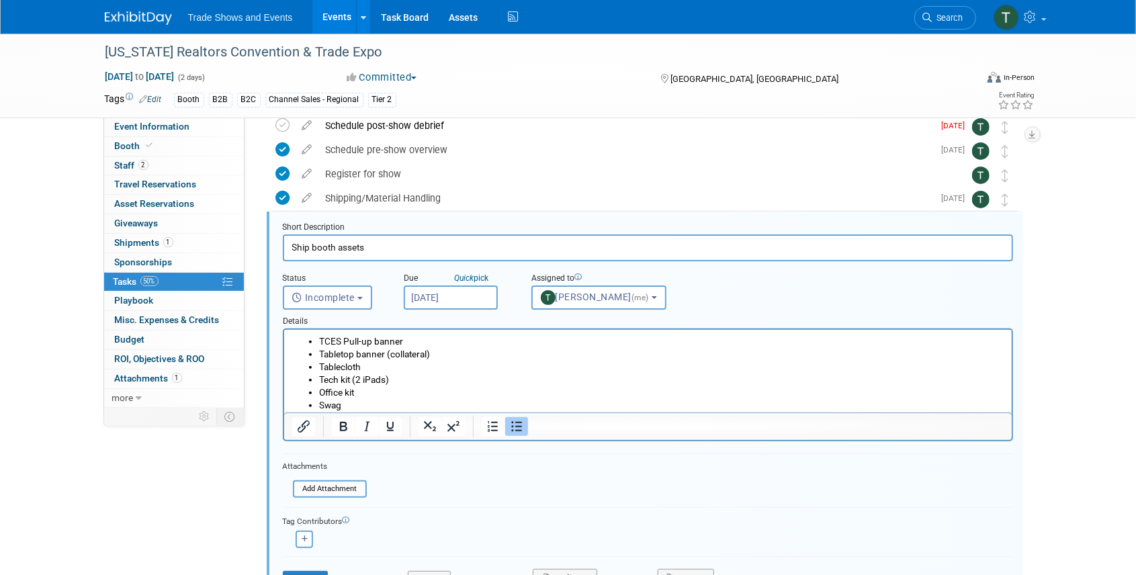
scroll to position [123, 0]
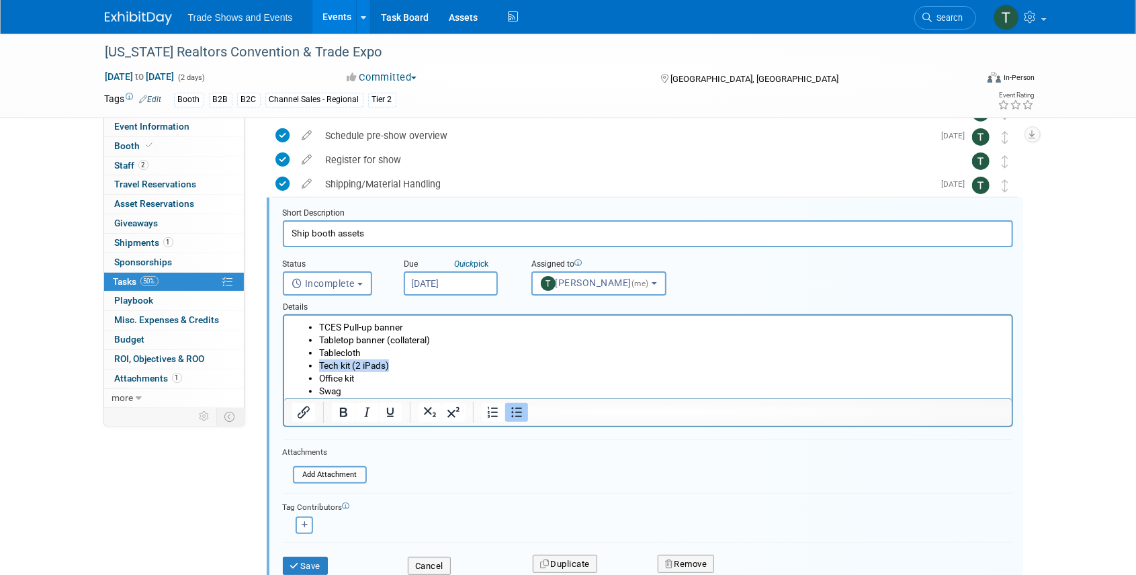
drag, startPoint x: 393, startPoint y: 369, endPoint x: 313, endPoint y: 365, distance: 80.1
click at [313, 365] on ul "TCES Pull-up banner Tabletop banner (collateral) Tablecloth Tech kit (2 iPads) …" at bounding box center [648, 359] width 712 height 77
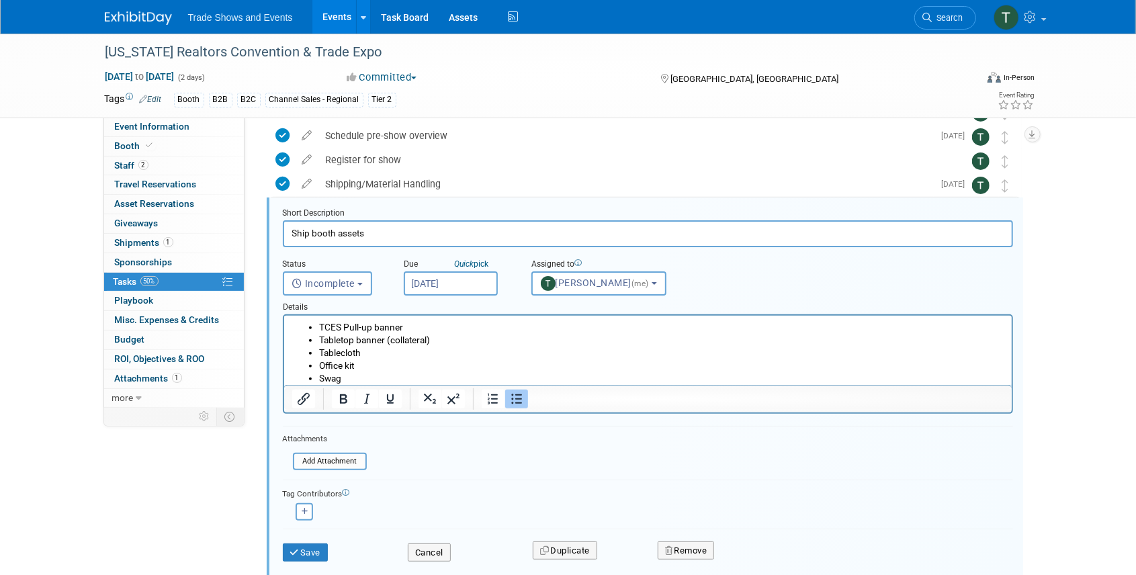
click at [306, 554] on button "Save" at bounding box center [306, 553] width 46 height 19
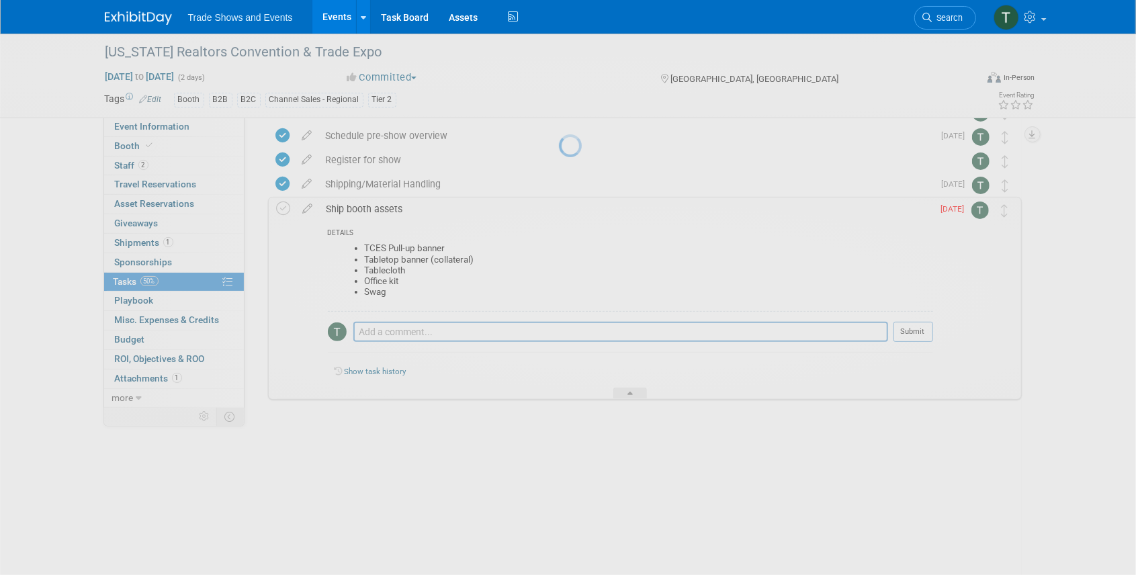
scroll to position [53, 0]
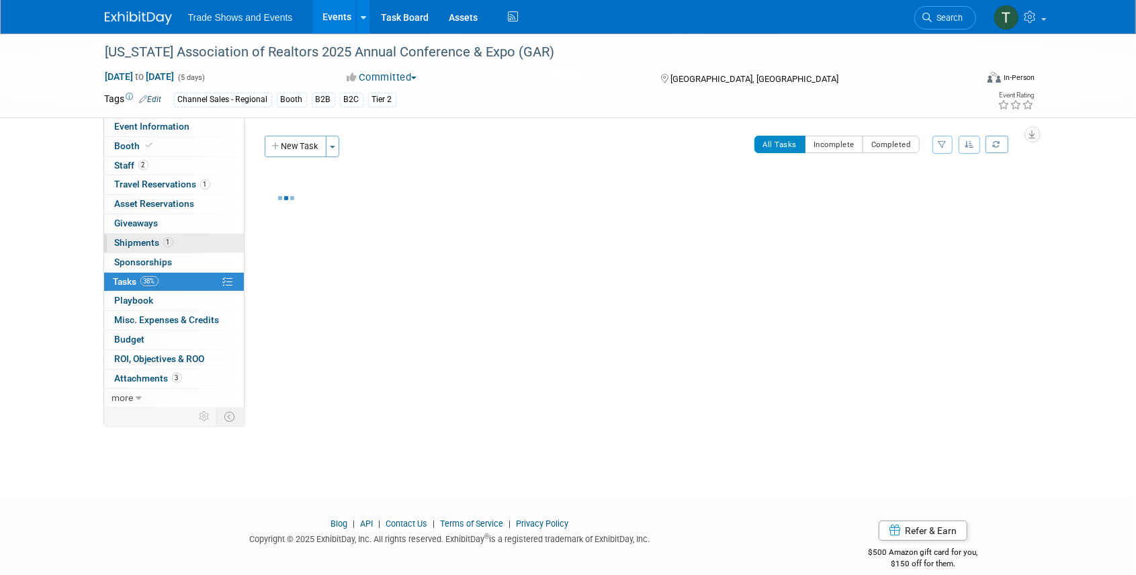
click at [148, 234] on link "1 Shipments 1" at bounding box center [174, 243] width 140 height 19
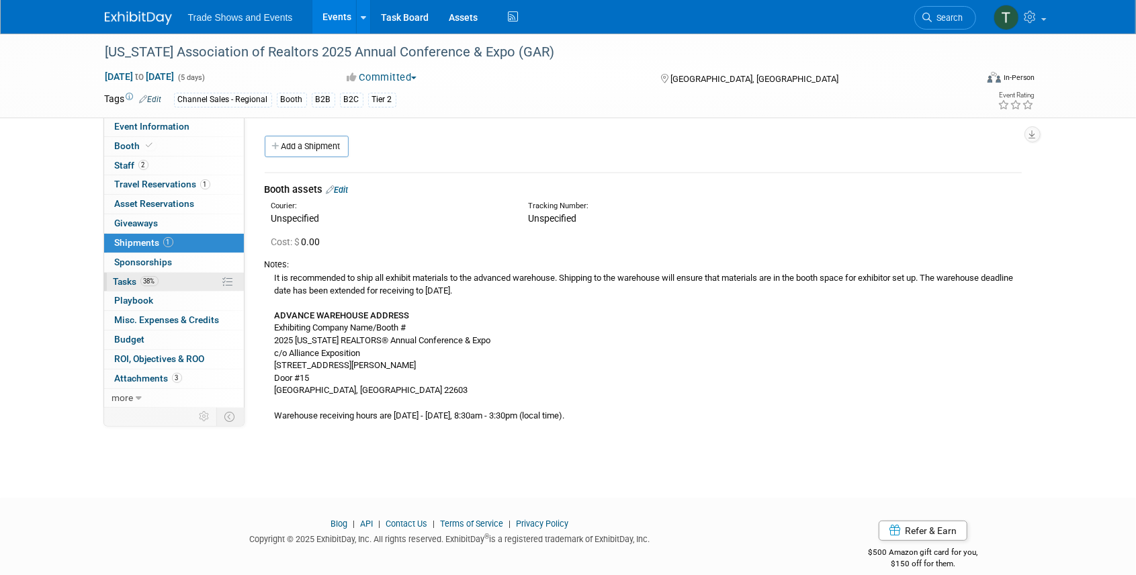
click at [129, 284] on span "Tasks 38%" at bounding box center [136, 281] width 45 height 11
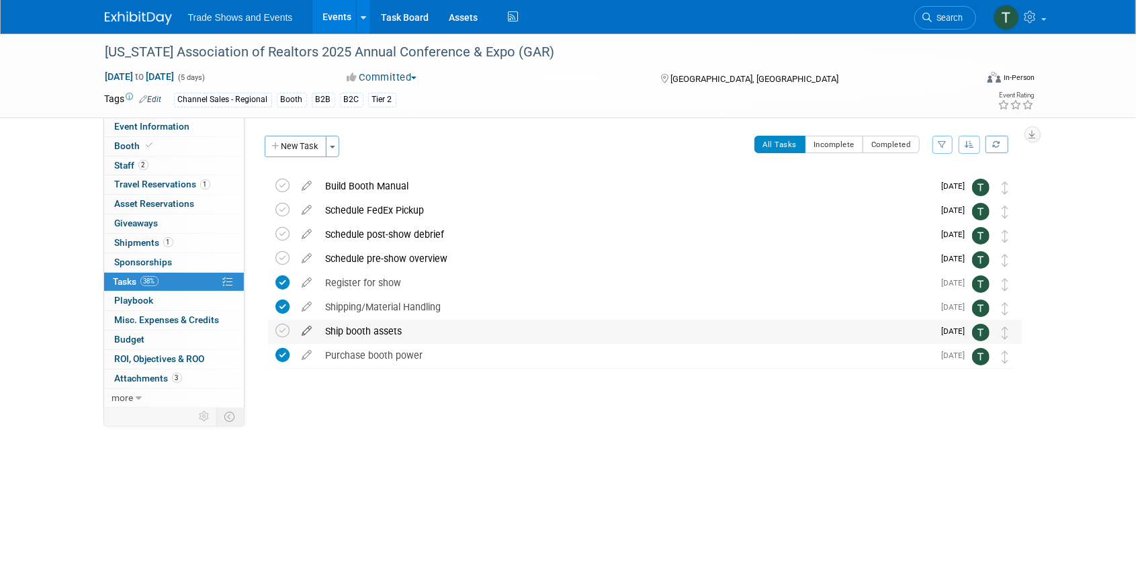
click at [304, 329] on icon at bounding box center [308, 328] width 24 height 17
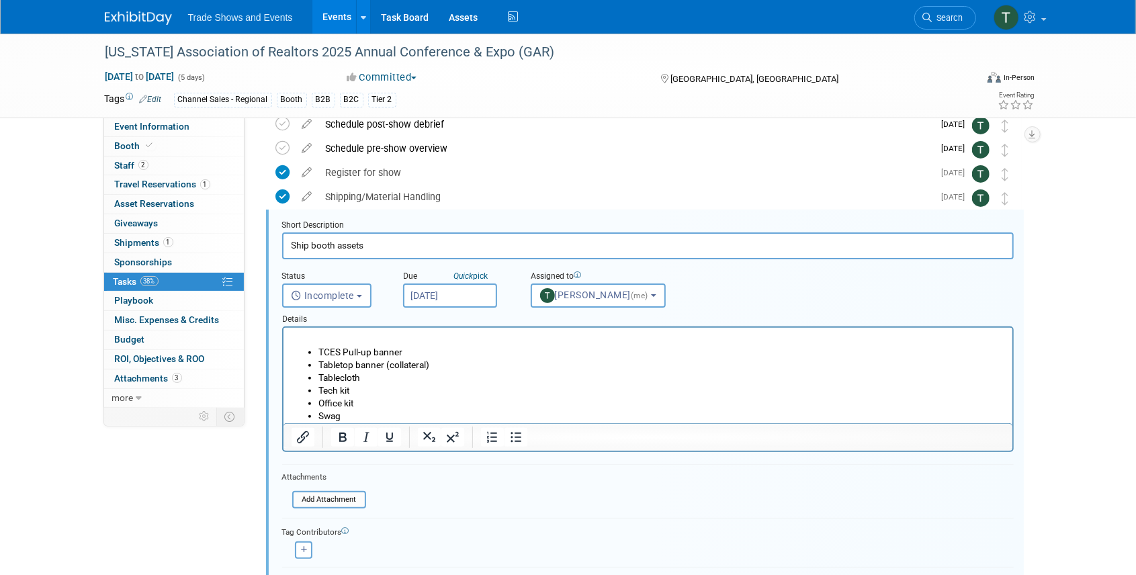
scroll to position [122, 0]
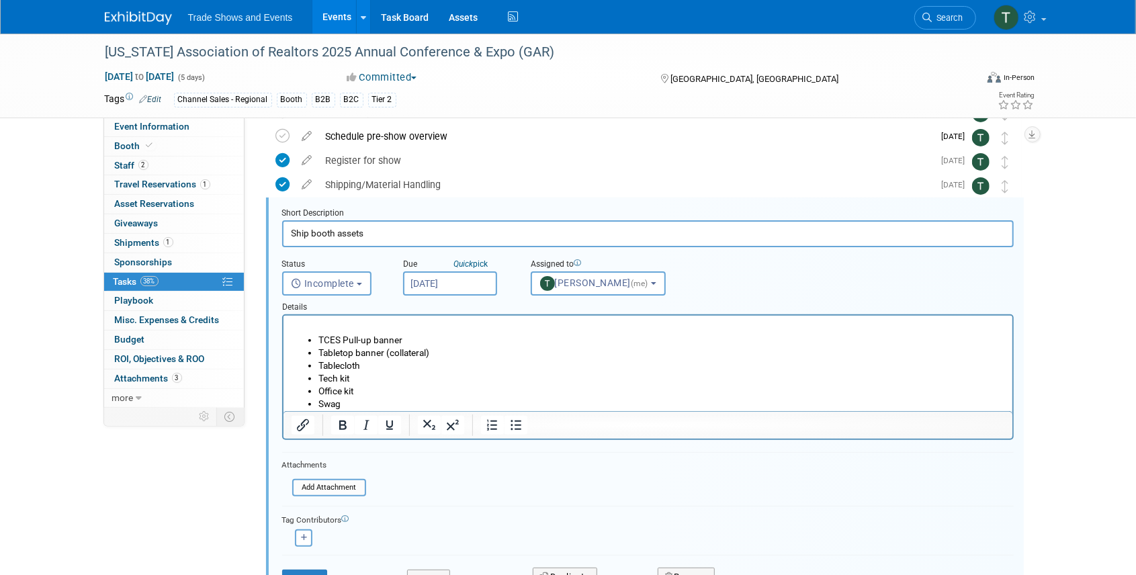
click at [466, 296] on div "Details" at bounding box center [648, 305] width 732 height 19
click at [468, 286] on input "[DATE]" at bounding box center [450, 283] width 94 height 24
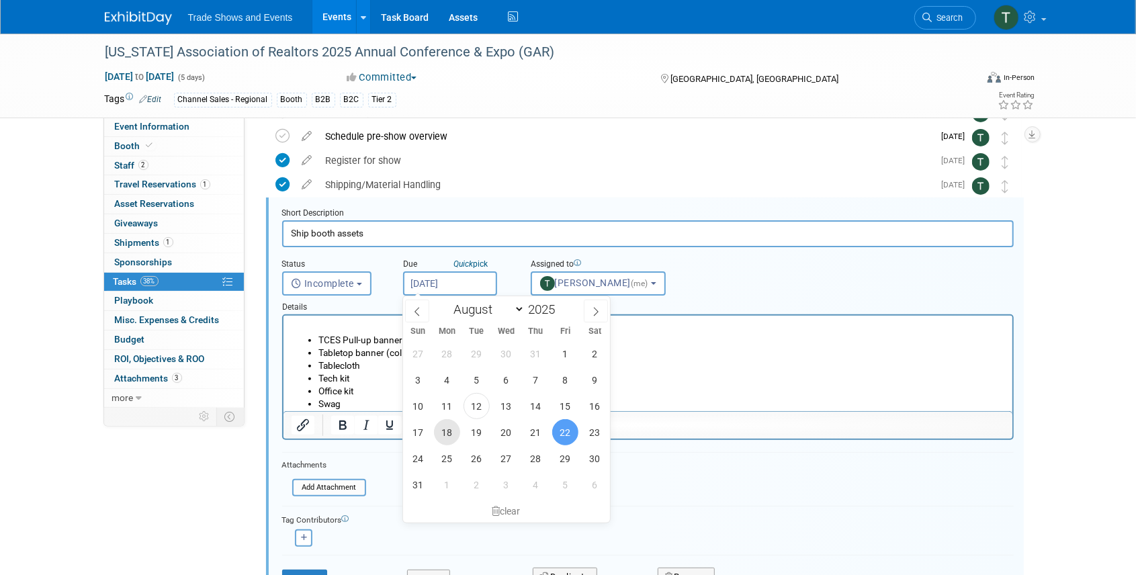
click at [445, 432] on span "18" at bounding box center [447, 432] width 26 height 26
type input "Aug 18, 2025"
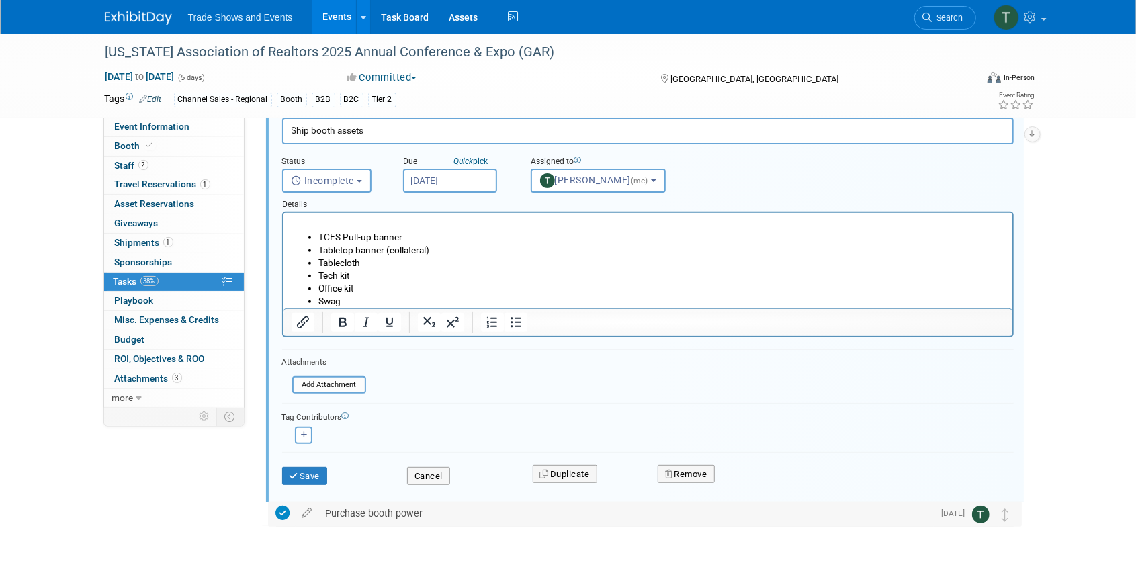
scroll to position [257, 0]
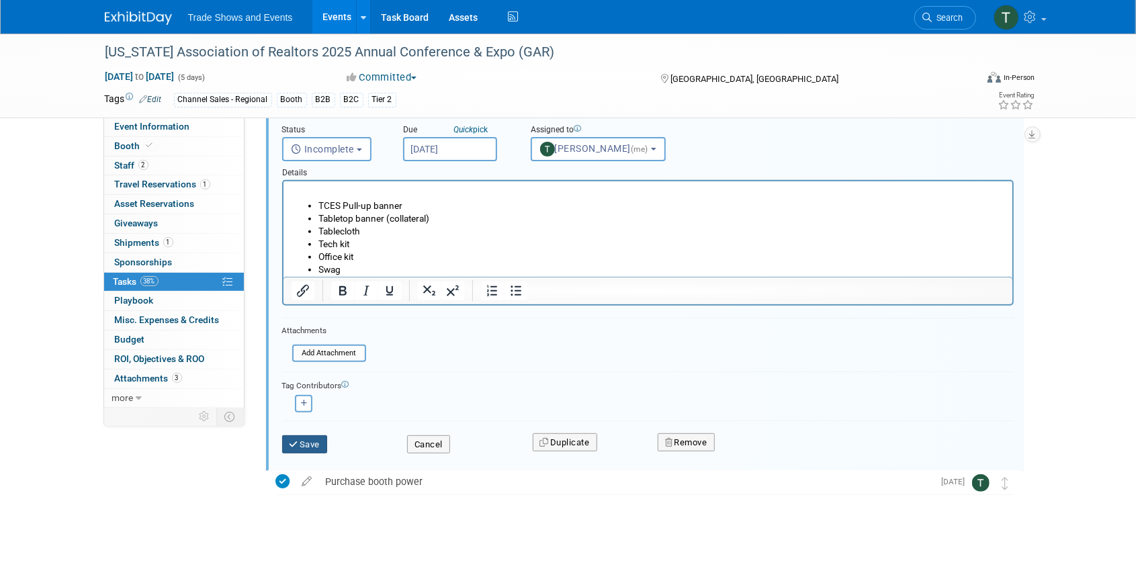
click at [305, 443] on button "Save" at bounding box center [305, 444] width 46 height 19
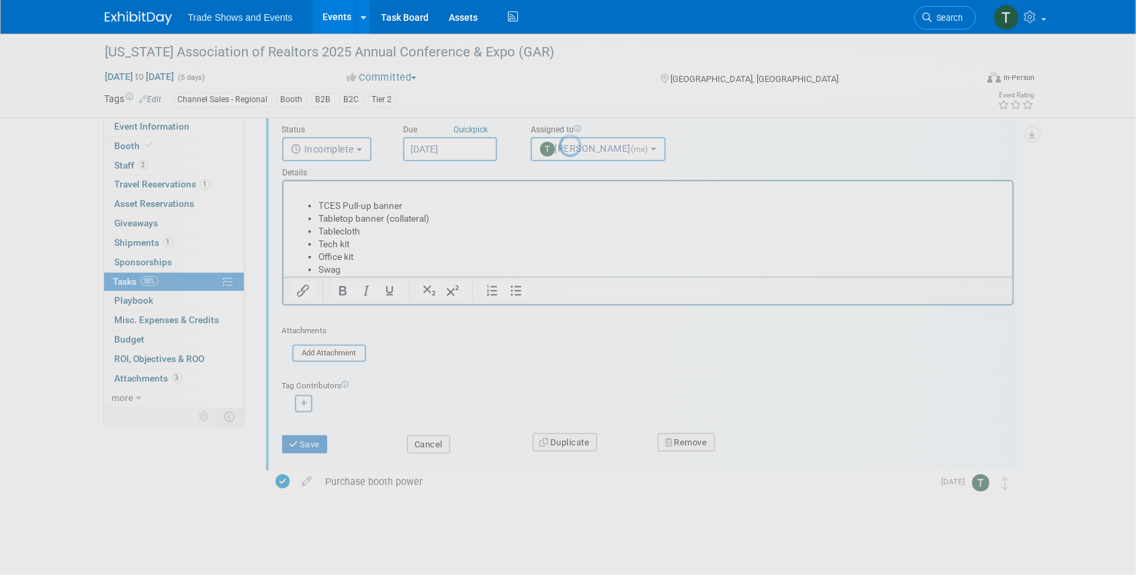
scroll to position [0, 0]
